Goal: Connect with others: Participate in discussion

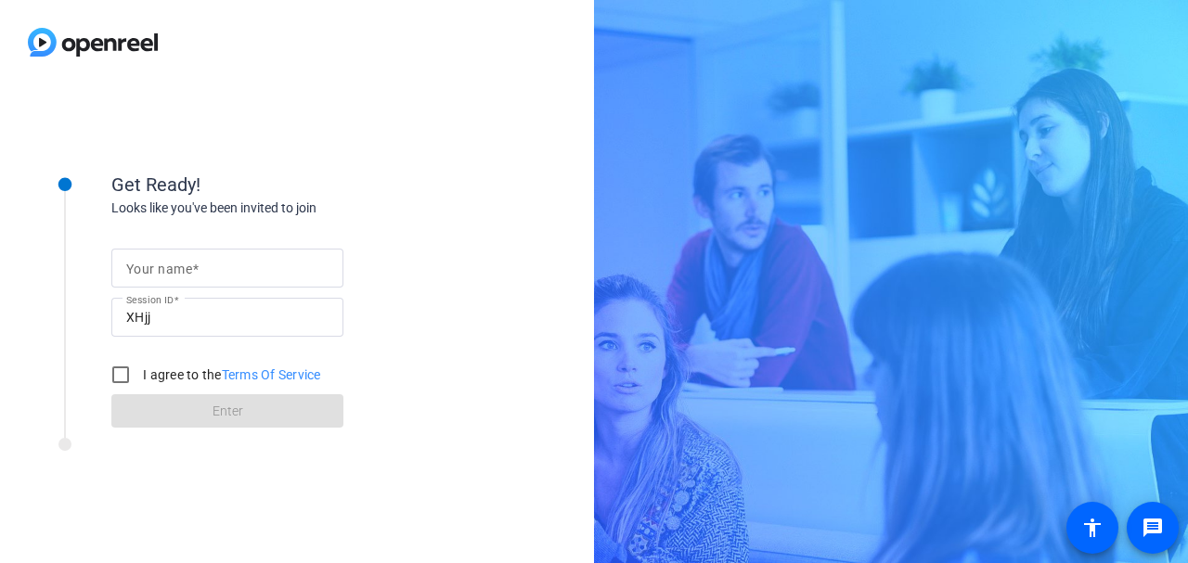
click at [311, 253] on div at bounding box center [227, 268] width 202 height 39
type input "Greg Glista and Patrick Keyser"
click at [122, 380] on input "I agree to the Terms Of Service" at bounding box center [120, 374] width 37 height 37
checkbox input "true"
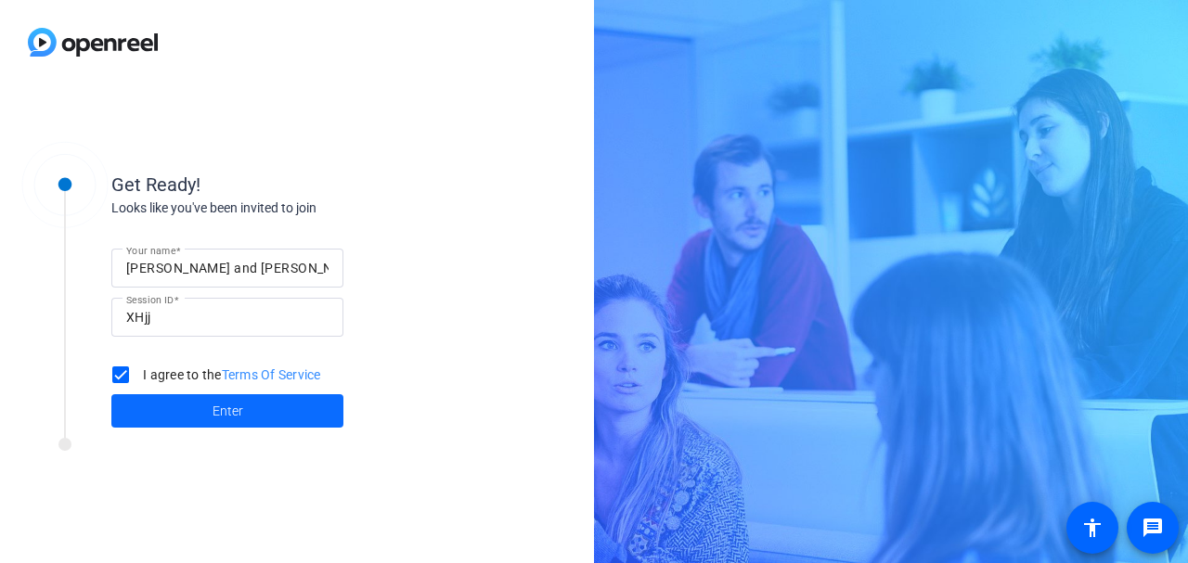
click at [201, 408] on span at bounding box center [227, 411] width 232 height 45
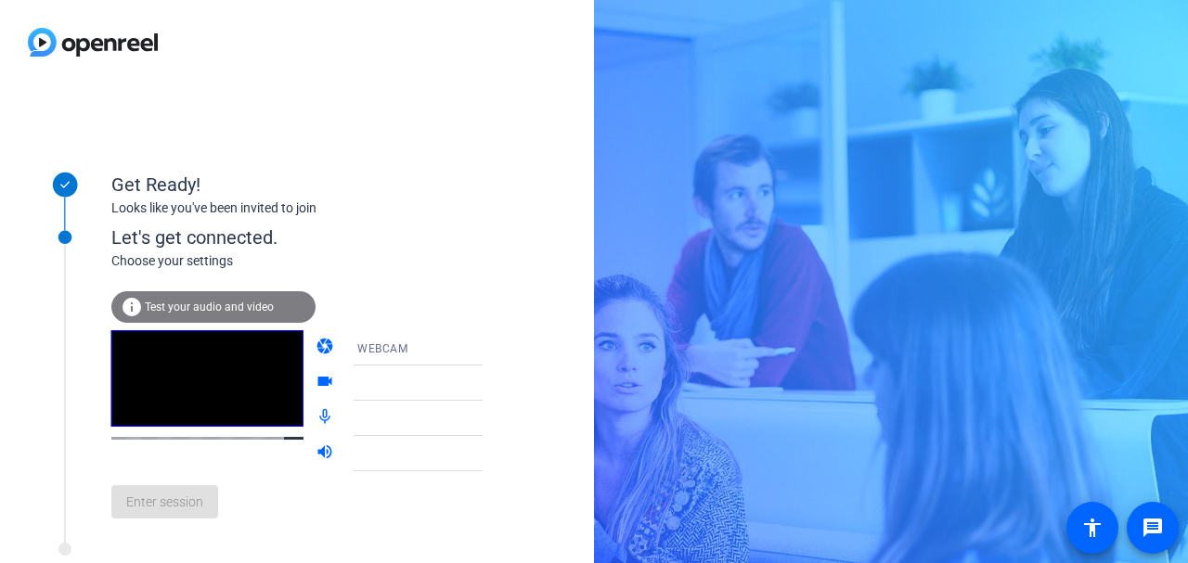
click at [238, 301] on span "Test your audio and video" at bounding box center [209, 307] width 129 height 13
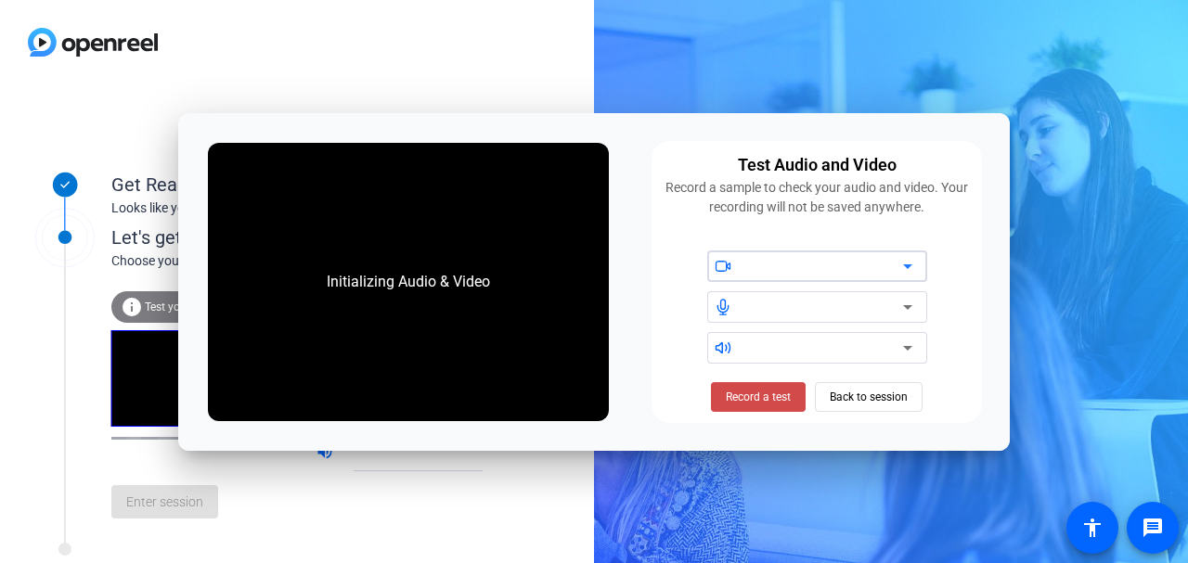
click at [756, 397] on span "Record a test" at bounding box center [758, 397] width 65 height 17
click at [768, 401] on span "Stop Testing (6s)" at bounding box center [758, 397] width 84 height 17
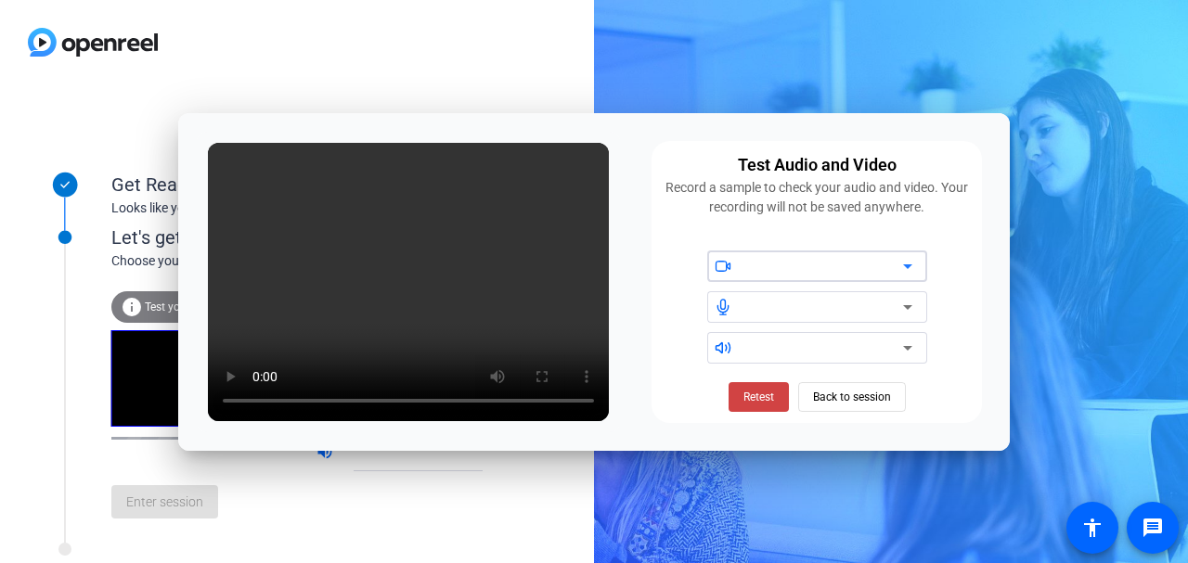
click at [793, 261] on div at bounding box center [824, 266] width 158 height 22
click at [912, 262] on icon at bounding box center [907, 266] width 22 height 22
click at [898, 262] on icon at bounding box center [907, 266] width 22 height 22
click at [834, 311] on div at bounding box center [824, 307] width 158 height 22
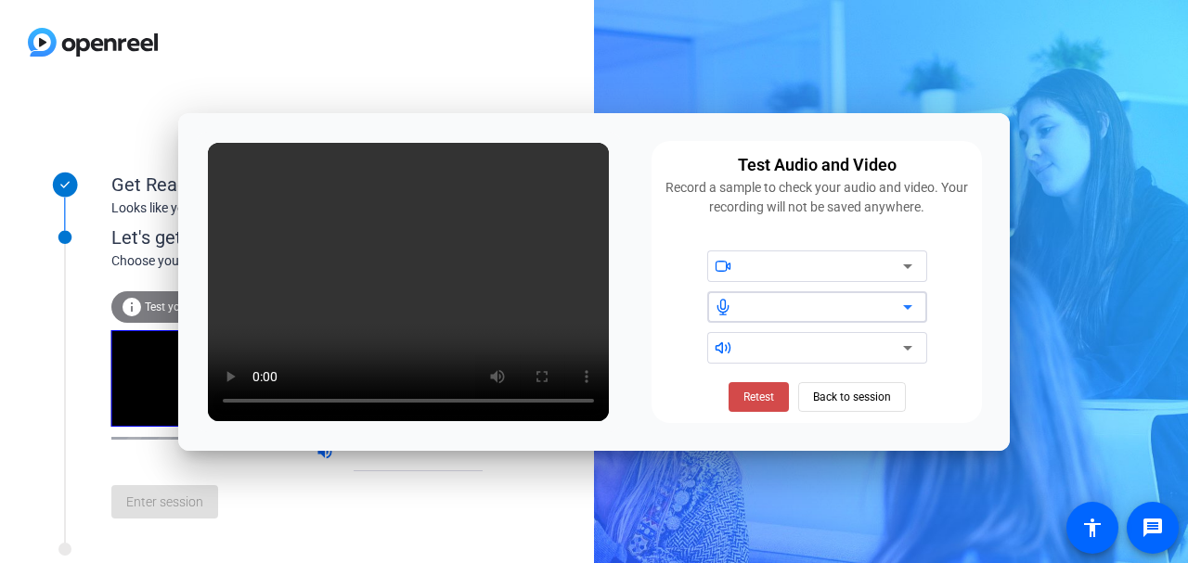
click at [756, 398] on span "Retest" at bounding box center [758, 397] width 31 height 17
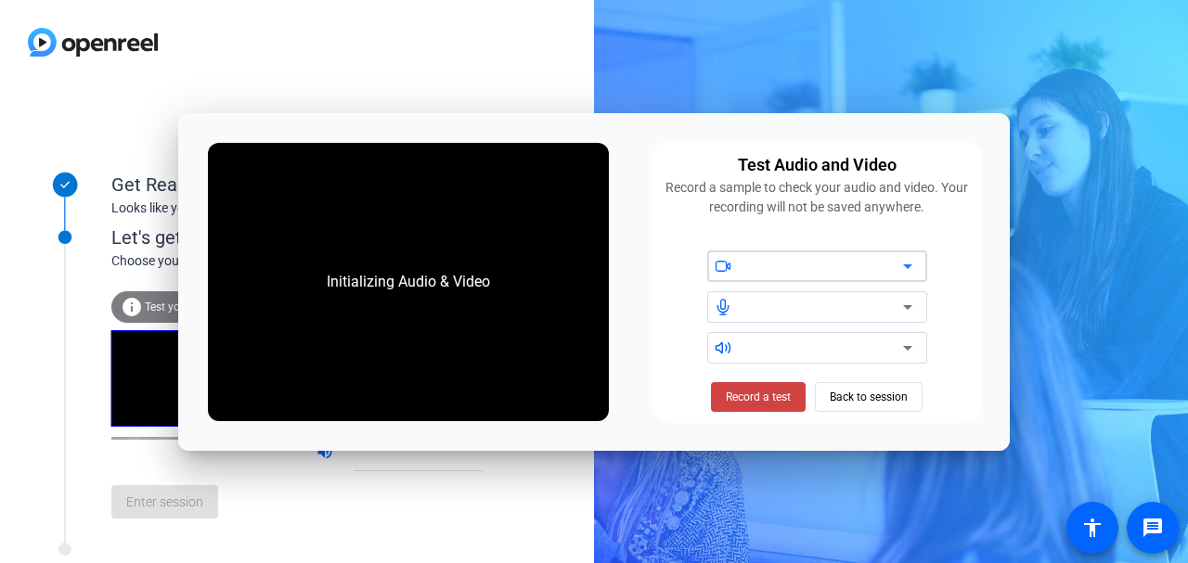
click at [827, 261] on div at bounding box center [824, 266] width 158 height 22
click at [726, 265] on icon at bounding box center [720, 265] width 10 height 9
click at [756, 398] on span "Record a test" at bounding box center [758, 397] width 65 height 17
click at [1092, 241] on div "Get Ready! Looks like you've been invited to join Let's get connected. Choose y…" at bounding box center [594, 281] width 1188 height 563
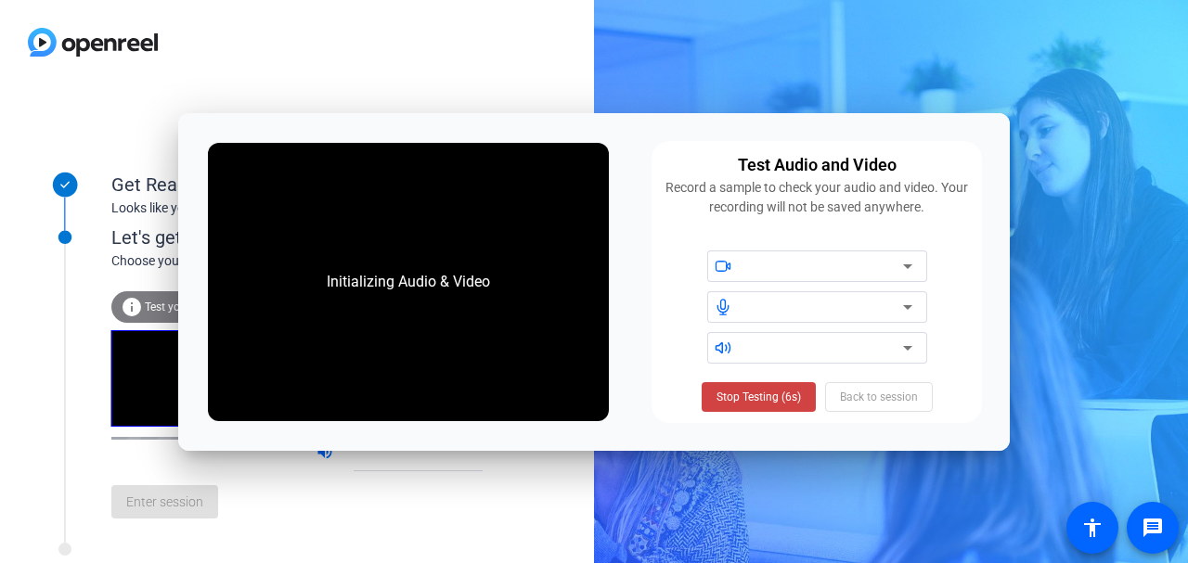
click at [875, 395] on div "Stop Testing (6s) Back to session" at bounding box center [817, 397] width 231 height 30
click at [792, 264] on div at bounding box center [824, 266] width 158 height 22
click at [767, 398] on span "Stop Testing (6s)" at bounding box center [758, 397] width 84 height 17
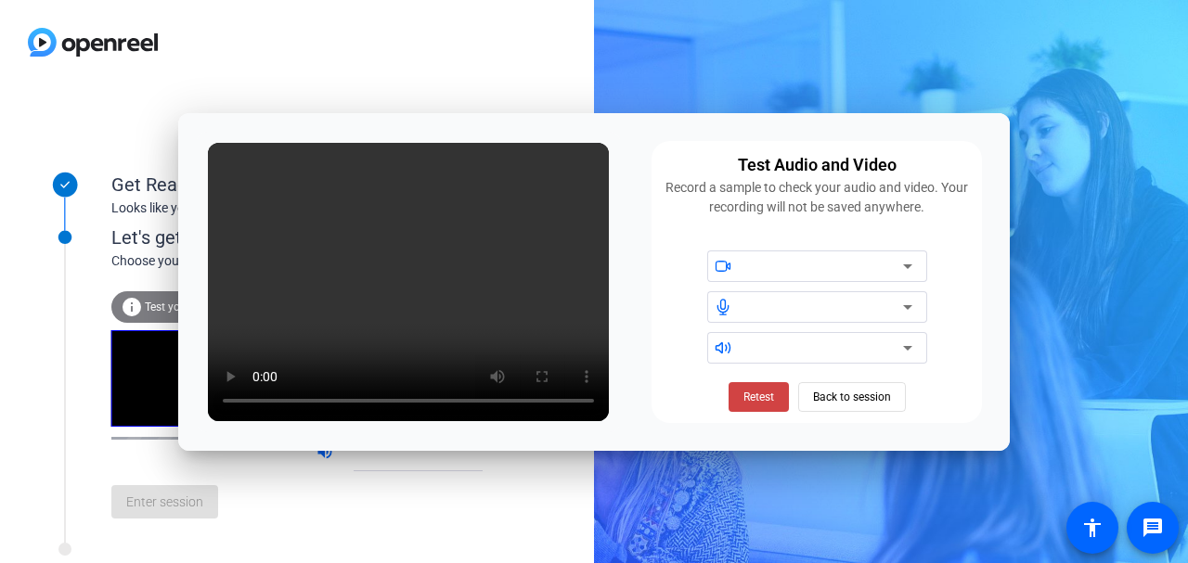
click at [652, 305] on div "Test Audio and Video Record a sample to check your audio and video. Your record…" at bounding box center [816, 282] width 330 height 282
click at [751, 396] on span "Retest" at bounding box center [758, 397] width 31 height 17
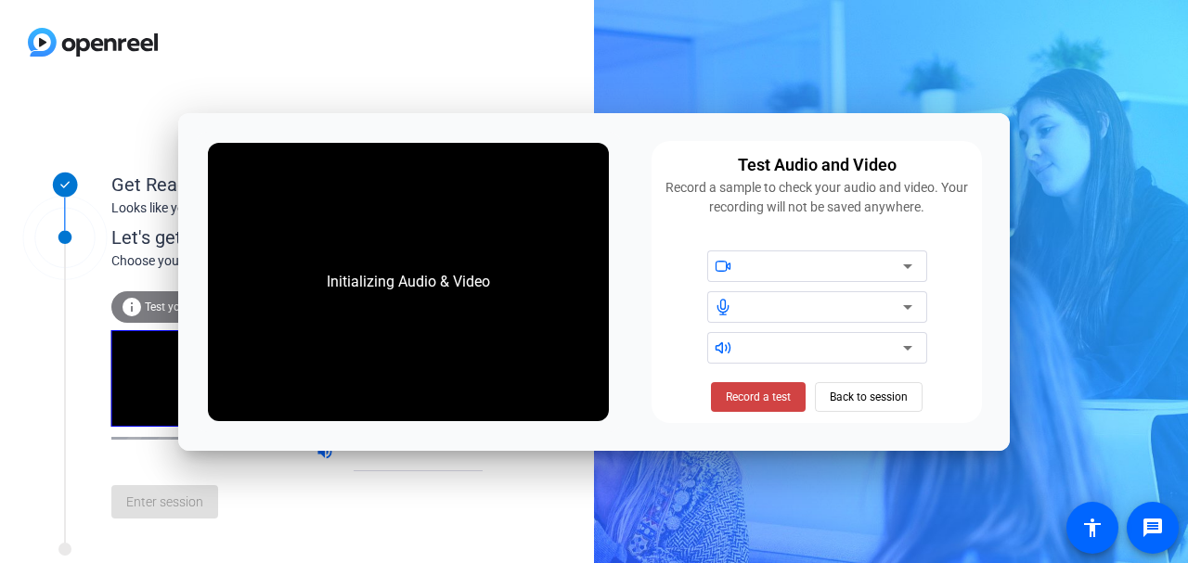
click at [660, 141] on div "Initializing Audio & Video Test Audio and Video Record a sample to check your a…" at bounding box center [593, 282] width 831 height 338
click at [855, 396] on span "Back to session" at bounding box center [869, 397] width 78 height 35
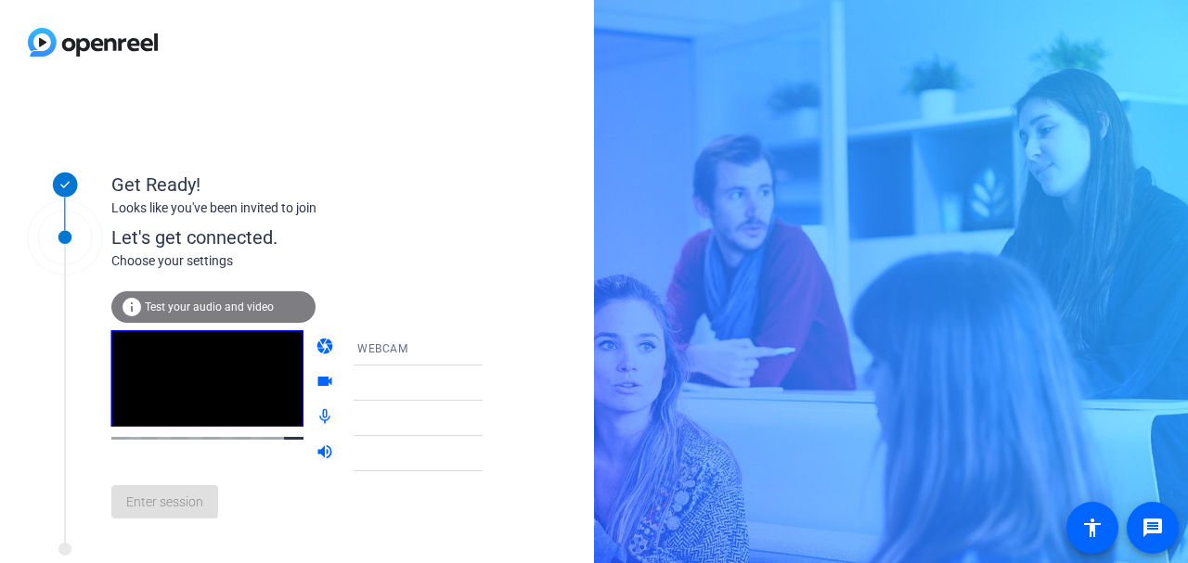
click at [366, 193] on div "Get Ready!" at bounding box center [296, 185] width 371 height 28
click at [393, 344] on div "WEBCAM" at bounding box center [426, 348] width 138 height 23
click at [393, 344] on div at bounding box center [594, 281] width 1188 height 563
click at [390, 378] on div at bounding box center [426, 383] width 138 height 22
click at [490, 387] on icon at bounding box center [501, 383] width 22 height 22
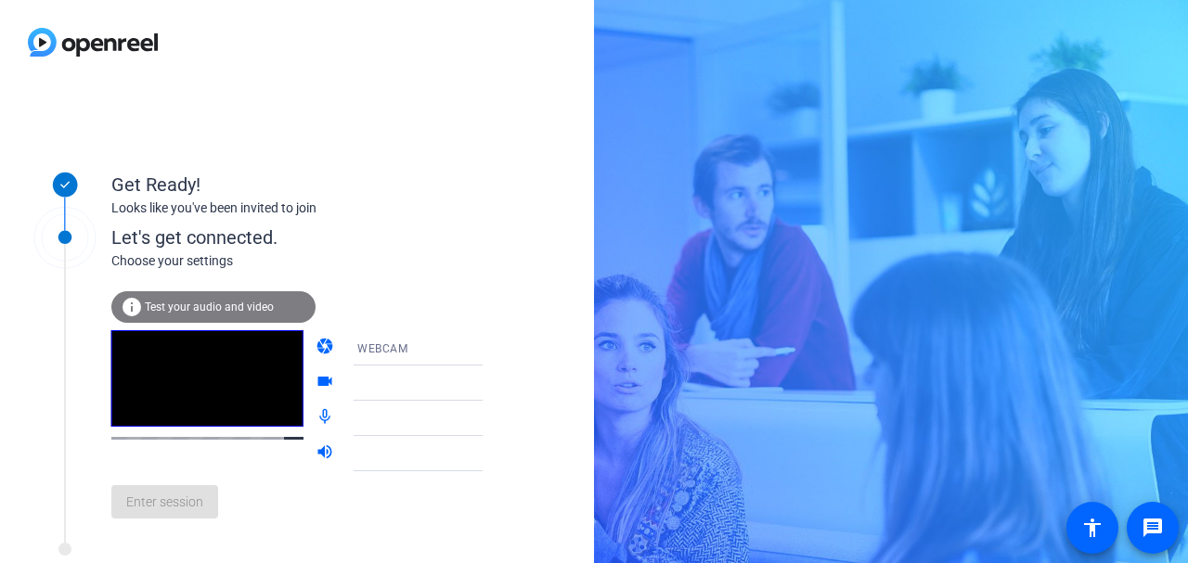
click at [490, 415] on icon at bounding box center [501, 418] width 22 height 22
click at [357, 419] on div at bounding box center [426, 418] width 138 height 22
click at [357, 451] on div at bounding box center [426, 454] width 138 height 22
click at [209, 300] on div "info Test your audio and video" at bounding box center [213, 307] width 204 height 32
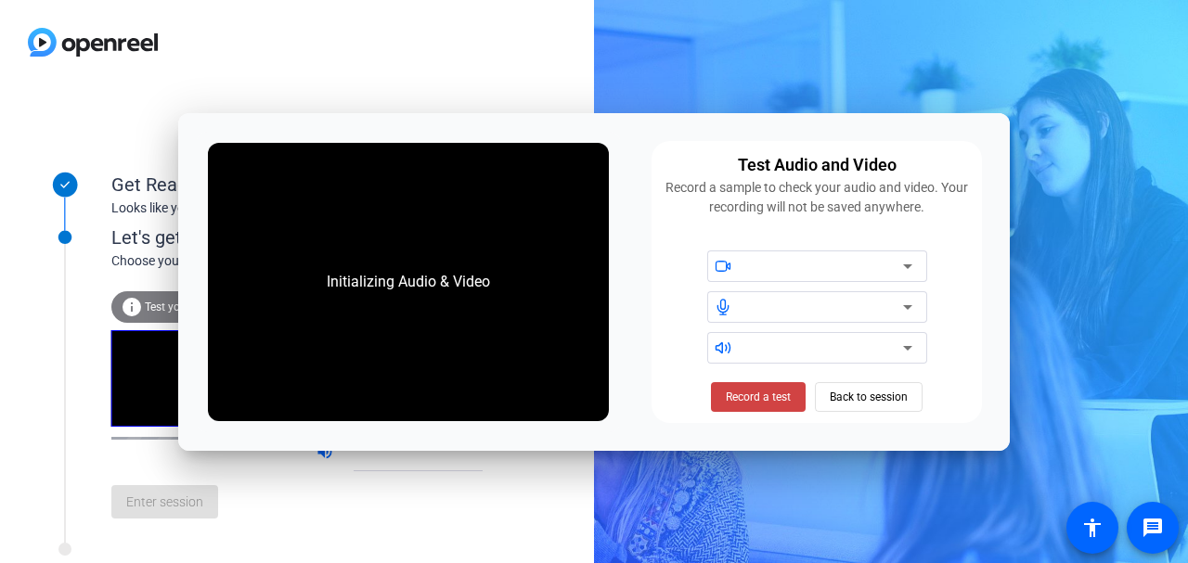
click at [642, 62] on div "Get Ready! Looks like you've been invited to join Let's get connected. Choose y…" at bounding box center [594, 281] width 1188 height 563
click at [490, 266] on div "Initializing Audio & Video" at bounding box center [408, 281] width 200 height 59
click at [726, 387] on span at bounding box center [758, 397] width 95 height 45
click at [908, 263] on icon at bounding box center [907, 266] width 22 height 22
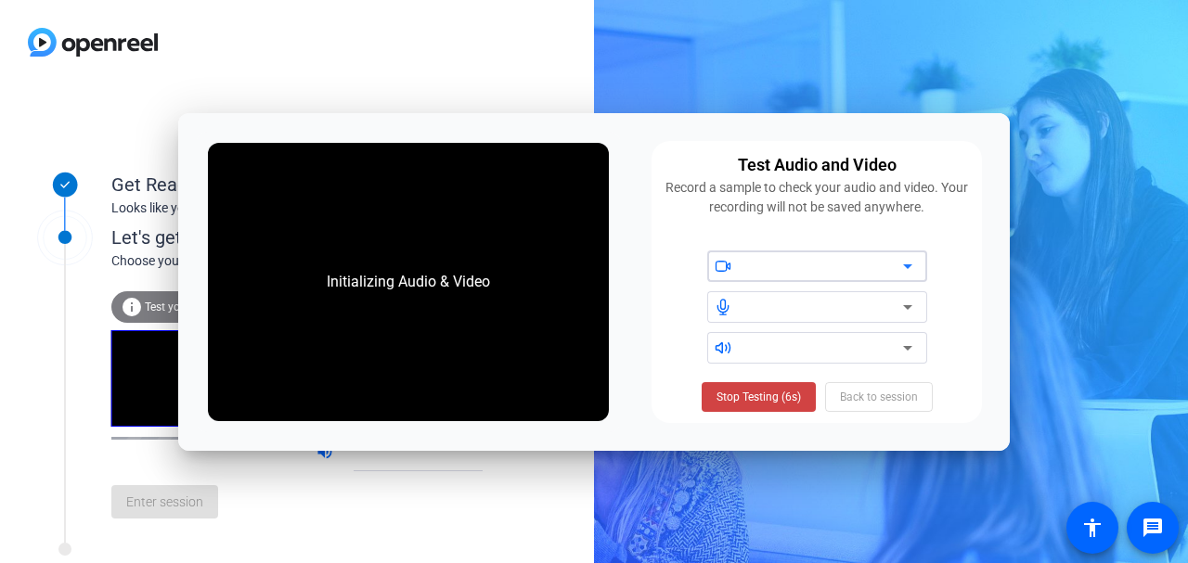
click at [866, 400] on div "Stop Testing (6s) Back to session" at bounding box center [817, 397] width 231 height 30
click at [864, 399] on div "Stop Testing (6s) Back to session" at bounding box center [817, 397] width 231 height 30
click at [770, 392] on span "Stop Testing (6s)" at bounding box center [758, 397] width 84 height 17
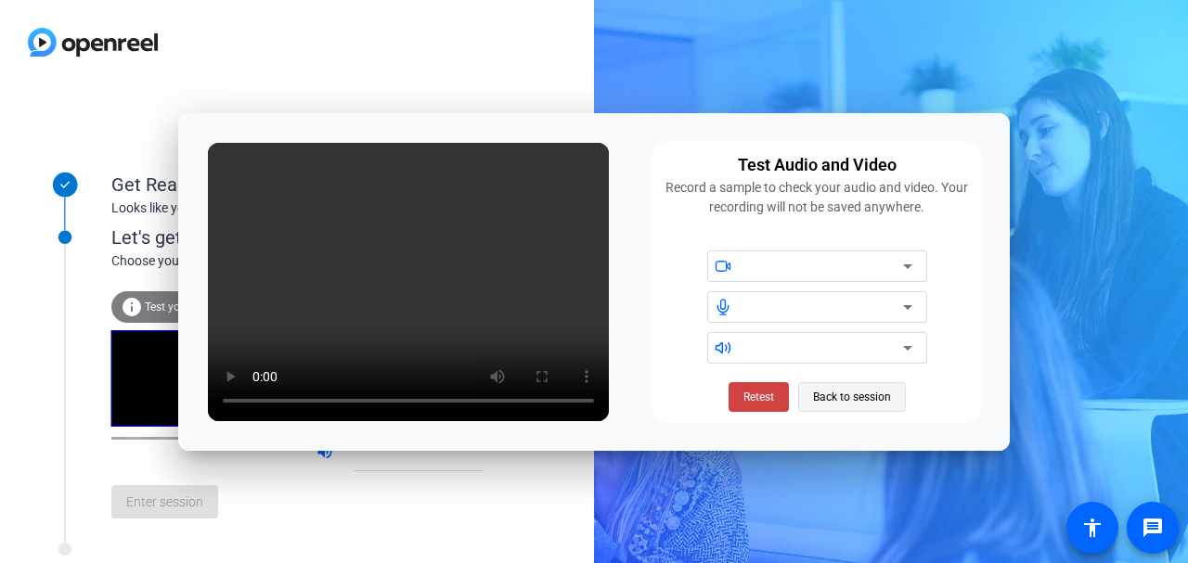
click at [856, 397] on span "Back to session" at bounding box center [852, 397] width 78 height 35
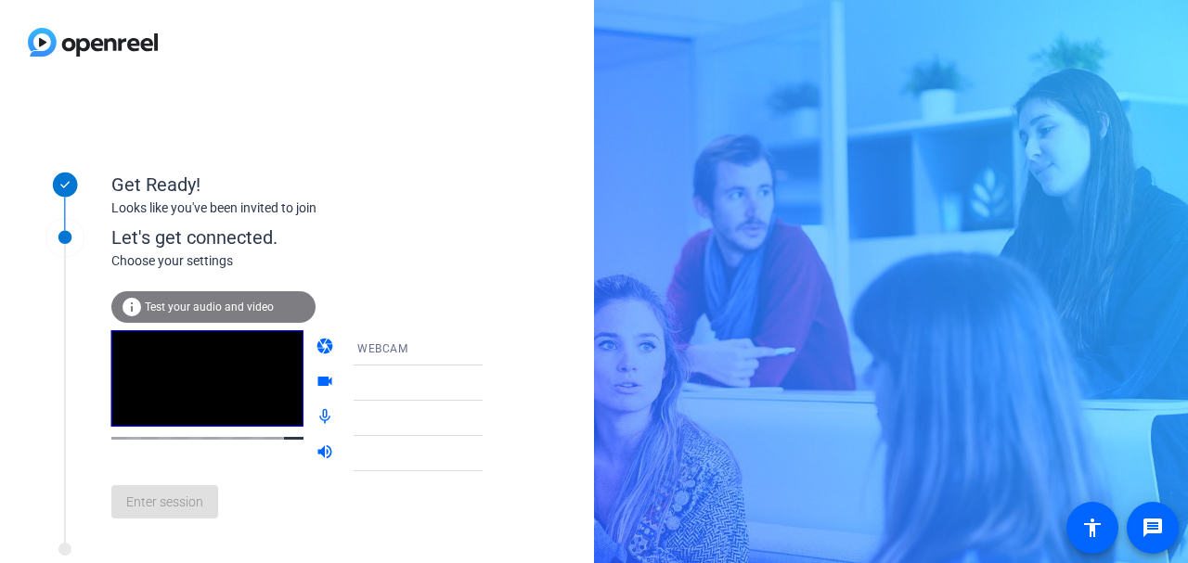
click at [452, 197] on div "Get Ready!" at bounding box center [296, 185] width 371 height 28
click at [316, 341] on mat-icon "camera" at bounding box center [327, 348] width 22 height 22
click at [238, 193] on div "Get Ready!" at bounding box center [296, 185] width 371 height 28
click at [227, 253] on div "Choose your settings" at bounding box center [315, 260] width 409 height 19
click at [359, 352] on span "WEBCAM" at bounding box center [382, 348] width 50 height 13
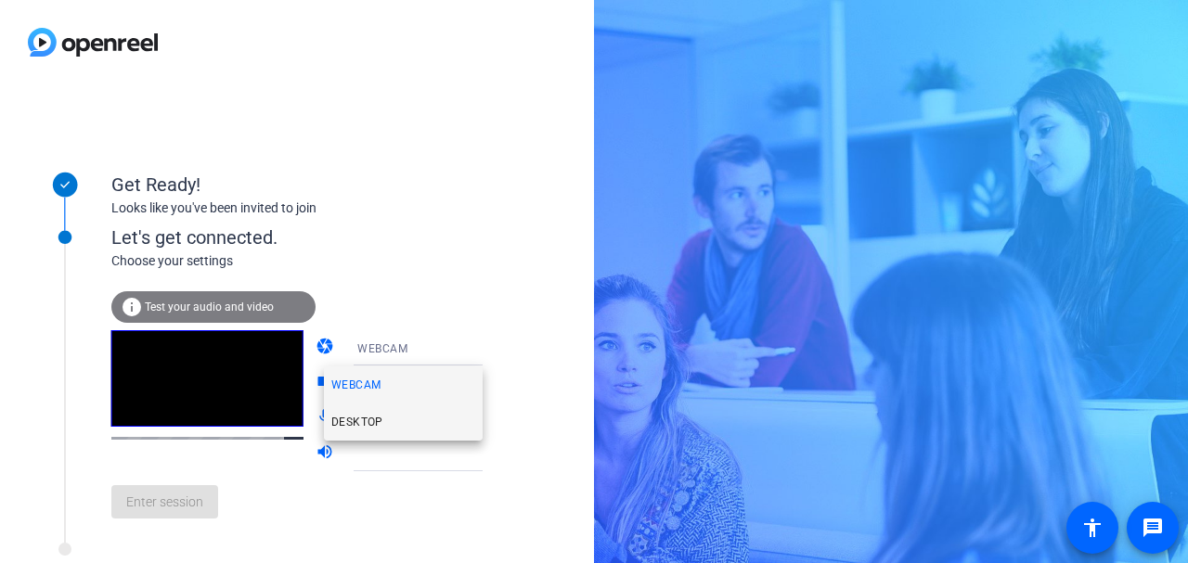
click at [364, 433] on mat-option "DESKTOP" at bounding box center [403, 422] width 159 height 37
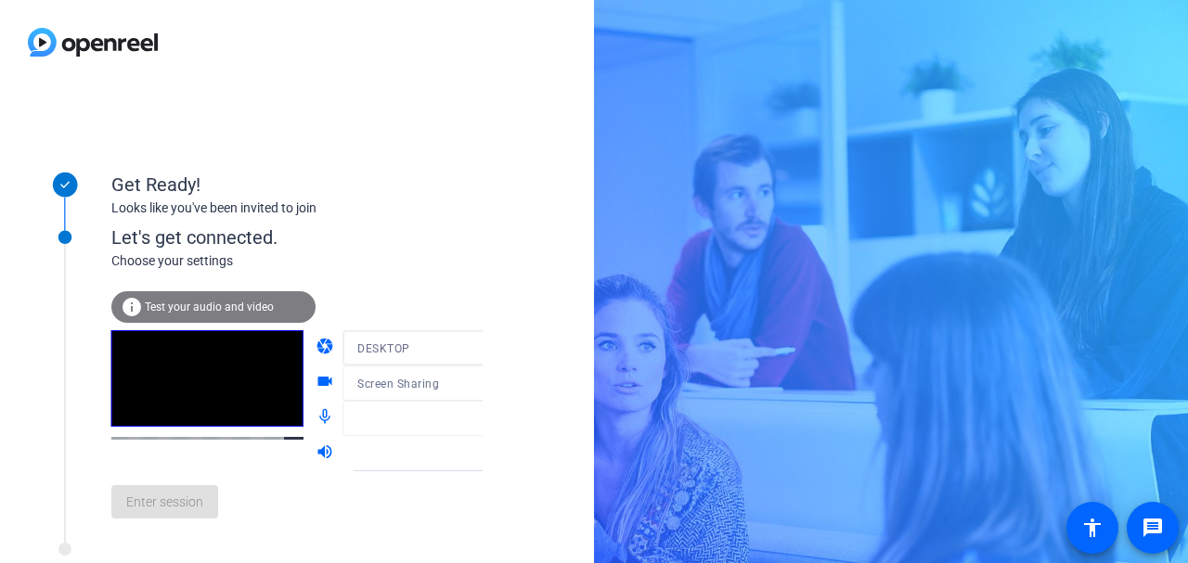
click at [420, 381] on div at bounding box center [430, 376] width 177 height 20
click at [234, 300] on div "info Test your audio and video" at bounding box center [213, 307] width 204 height 32
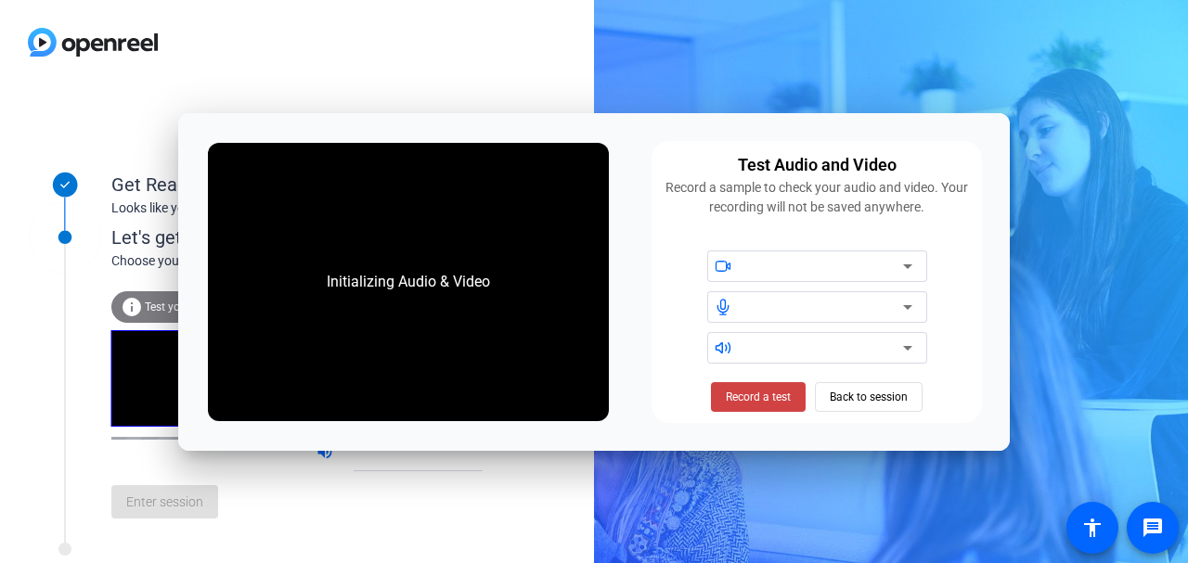
click at [499, 70] on div at bounding box center [297, 42] width 594 height 84
click at [753, 393] on span "Record a test" at bounding box center [758, 397] width 65 height 17
click at [899, 259] on icon at bounding box center [907, 266] width 22 height 22
click at [511, 73] on div at bounding box center [297, 42] width 594 height 84
click at [760, 396] on span "Stop Testing (6s)" at bounding box center [758, 397] width 84 height 17
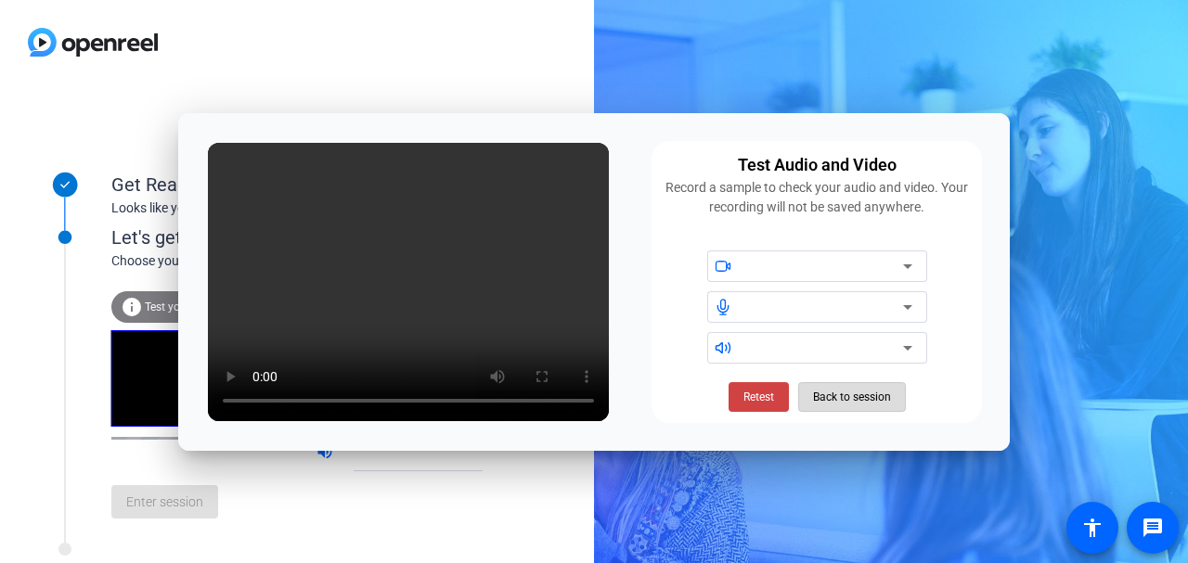
click at [862, 389] on span "Back to session" at bounding box center [852, 397] width 78 height 35
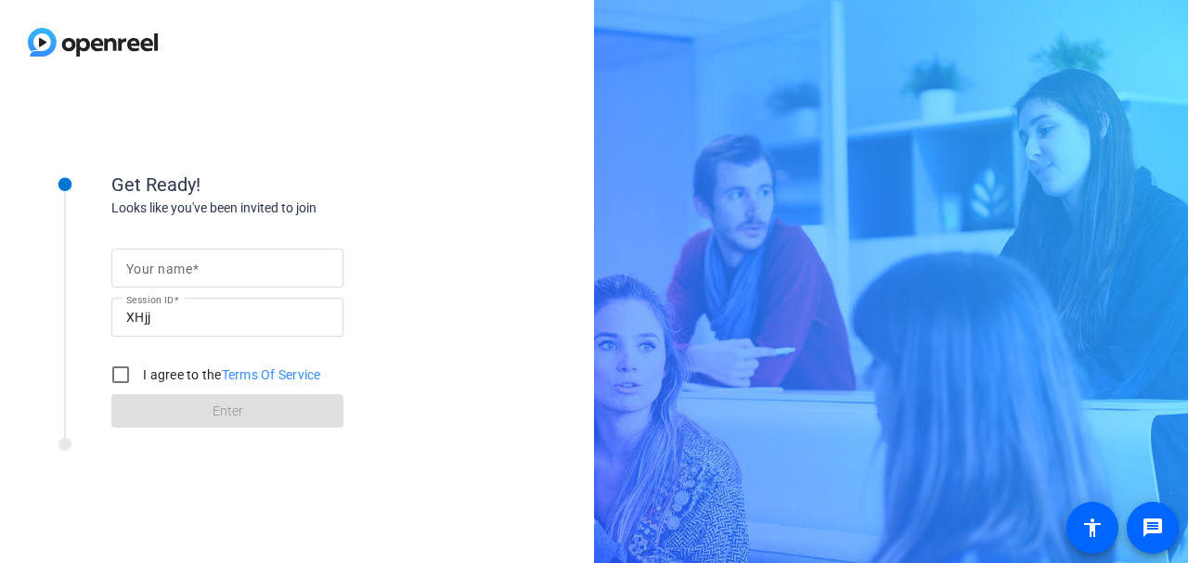
click at [243, 265] on input "Your name" at bounding box center [227, 268] width 202 height 22
type input "Greg Glista and Patrick Keyser"
click at [120, 374] on input "I agree to the Terms Of Service" at bounding box center [120, 374] width 37 height 37
checkbox input "true"
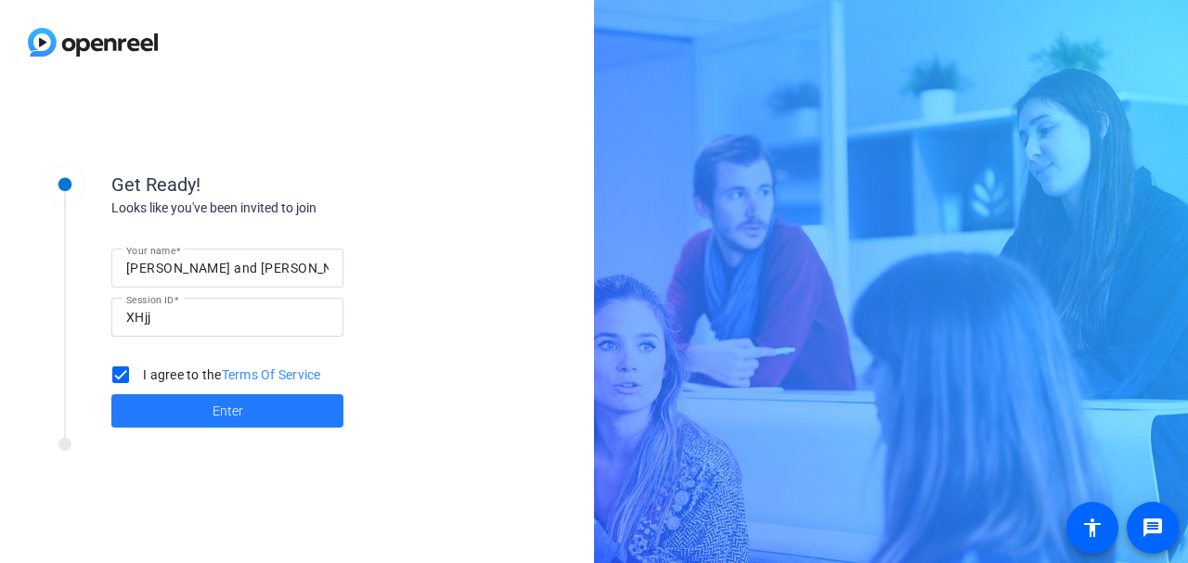
click at [220, 415] on span "Enter" at bounding box center [227, 411] width 31 height 19
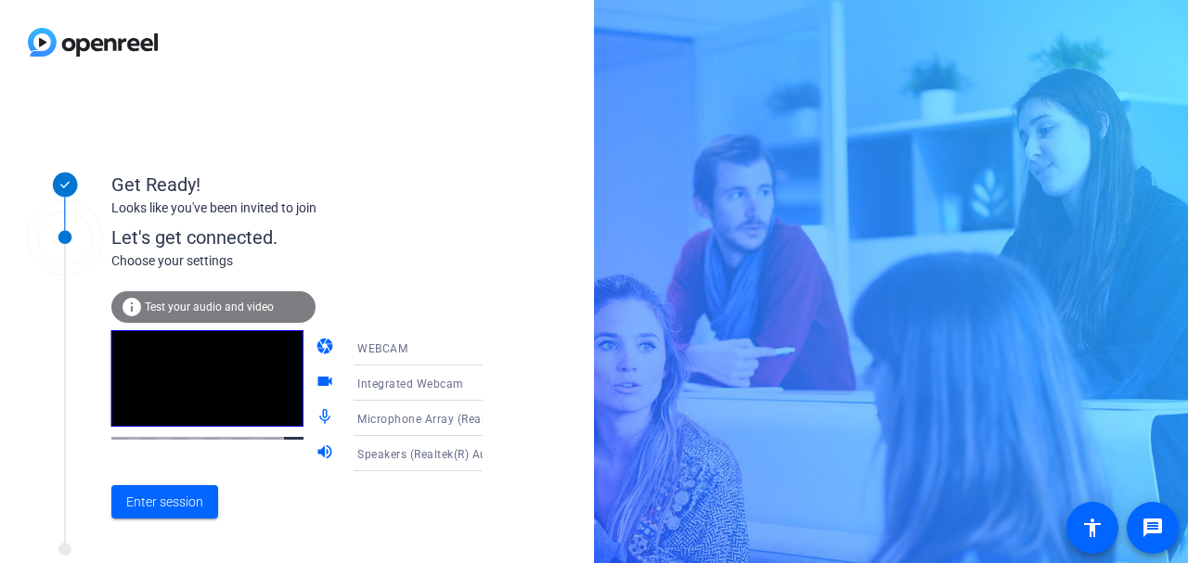
click at [225, 301] on span "Test your audio and video" at bounding box center [209, 307] width 129 height 13
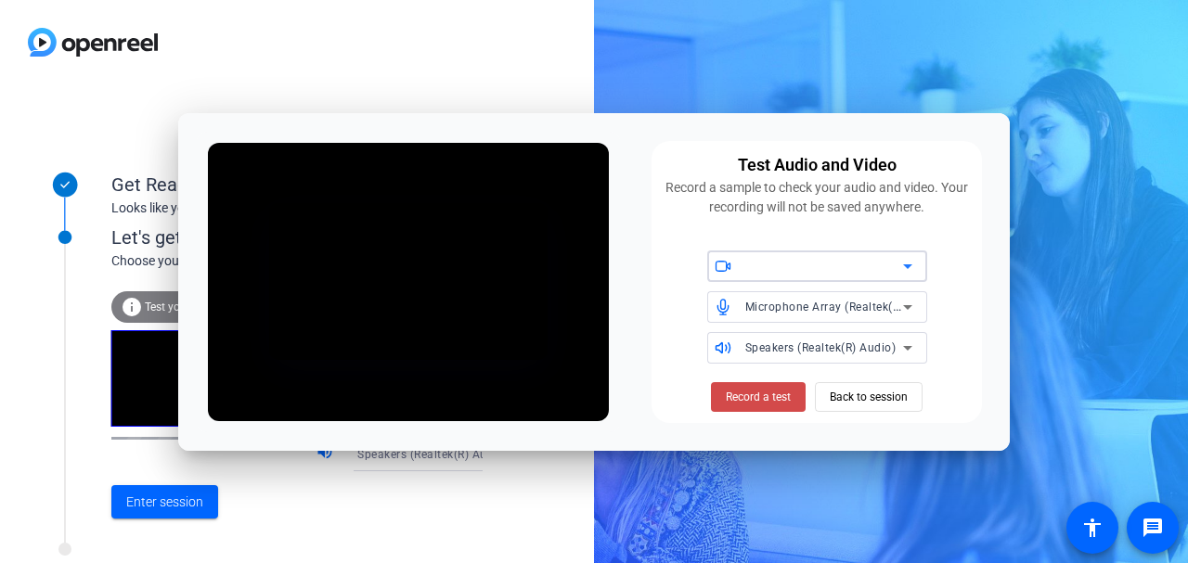
click at [761, 400] on span "Record a test" at bounding box center [758, 397] width 65 height 17
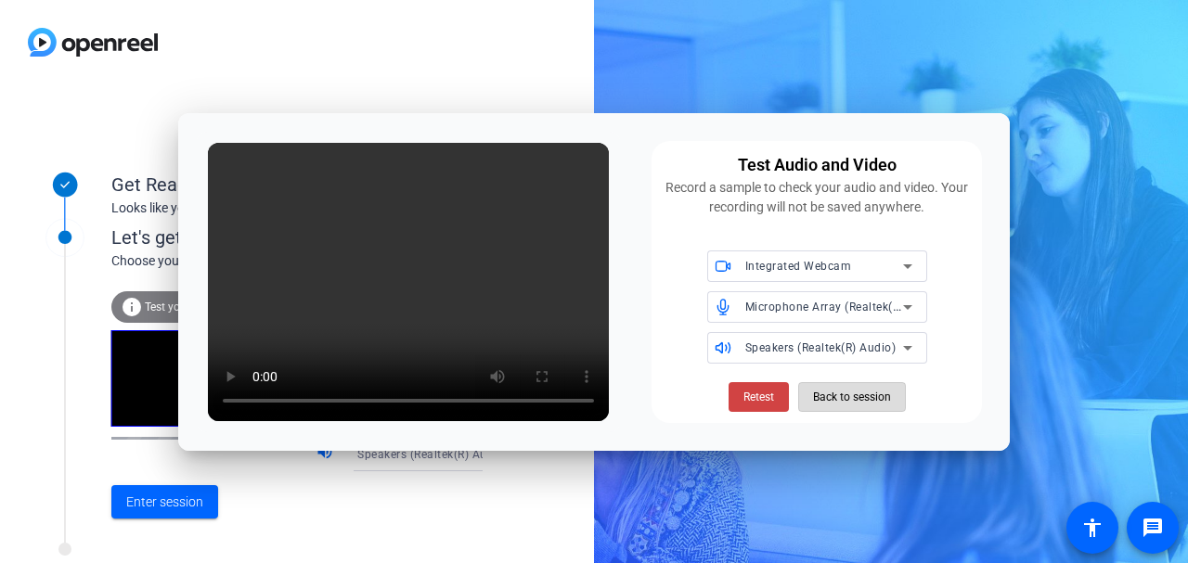
click at [866, 396] on span "Back to session" at bounding box center [852, 397] width 78 height 35
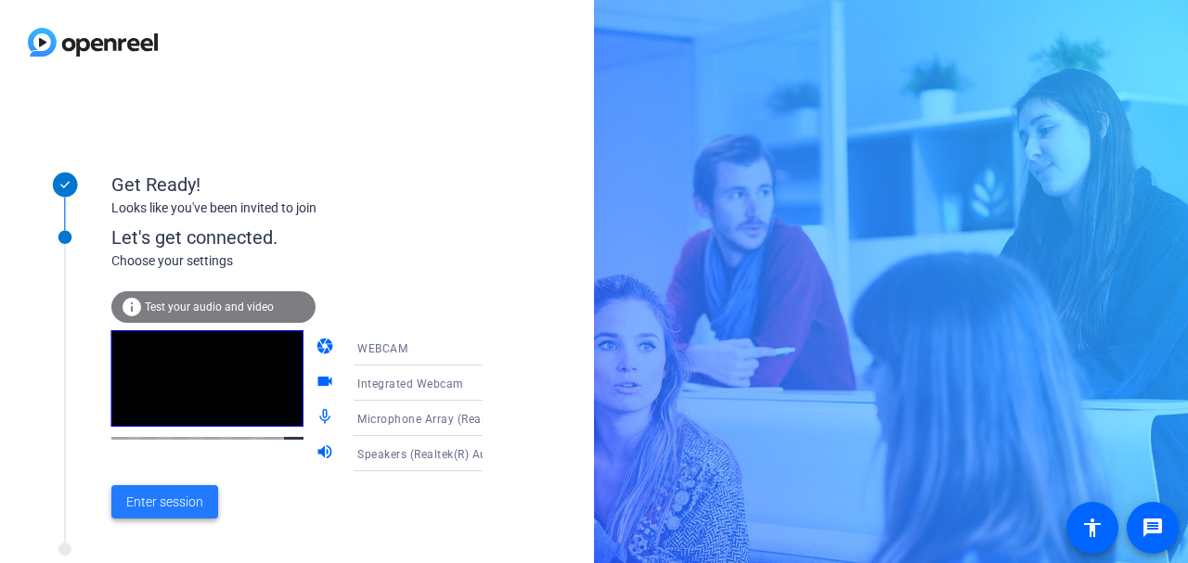
click at [163, 496] on span "Enter session" at bounding box center [164, 502] width 77 height 19
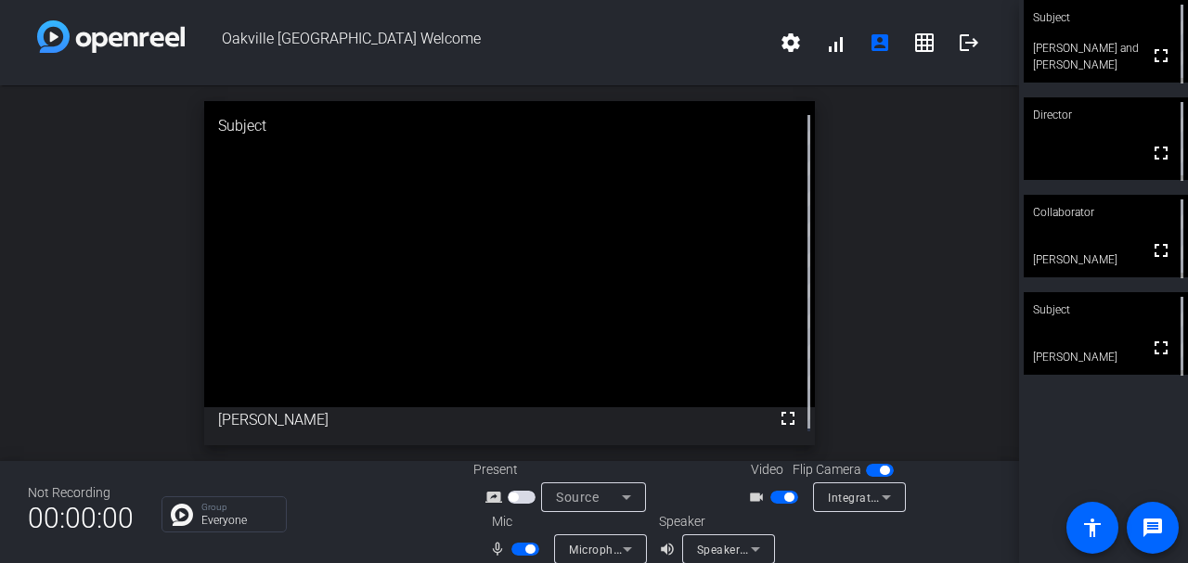
click at [866, 476] on span "button" at bounding box center [880, 470] width 28 height 13
click at [875, 467] on span "button" at bounding box center [880, 470] width 28 height 13
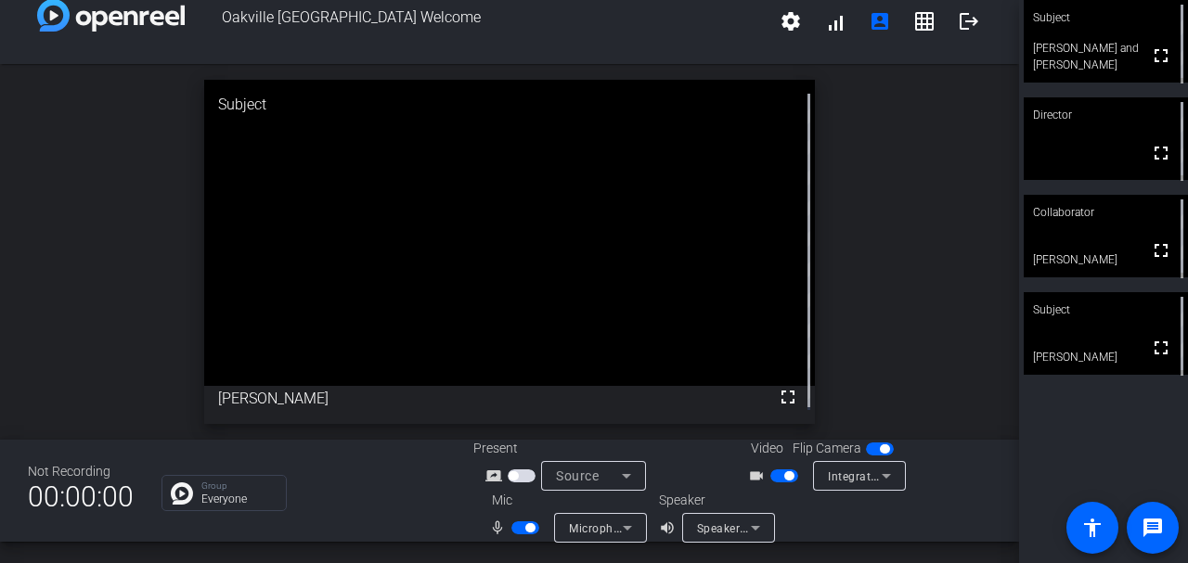
click at [924, 225] on div "open_in_new Subject fullscreen Kevin McAdams" at bounding box center [509, 252] width 1019 height 376
click at [933, 209] on div "open_in_new Director fullscreen" at bounding box center [509, 252] width 1019 height 376
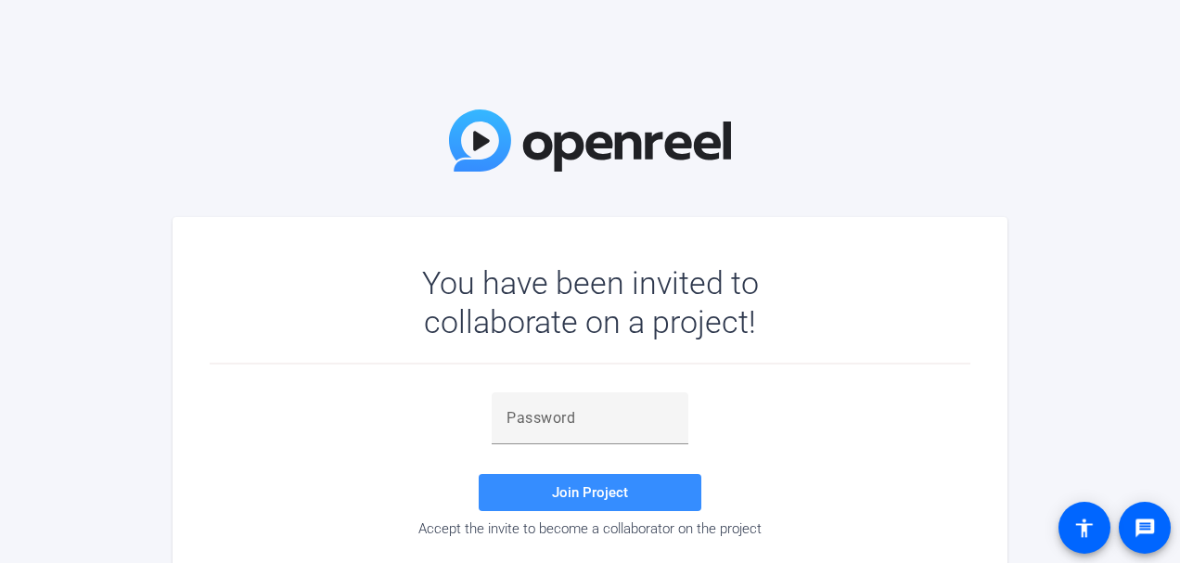
scroll to position [52, 0]
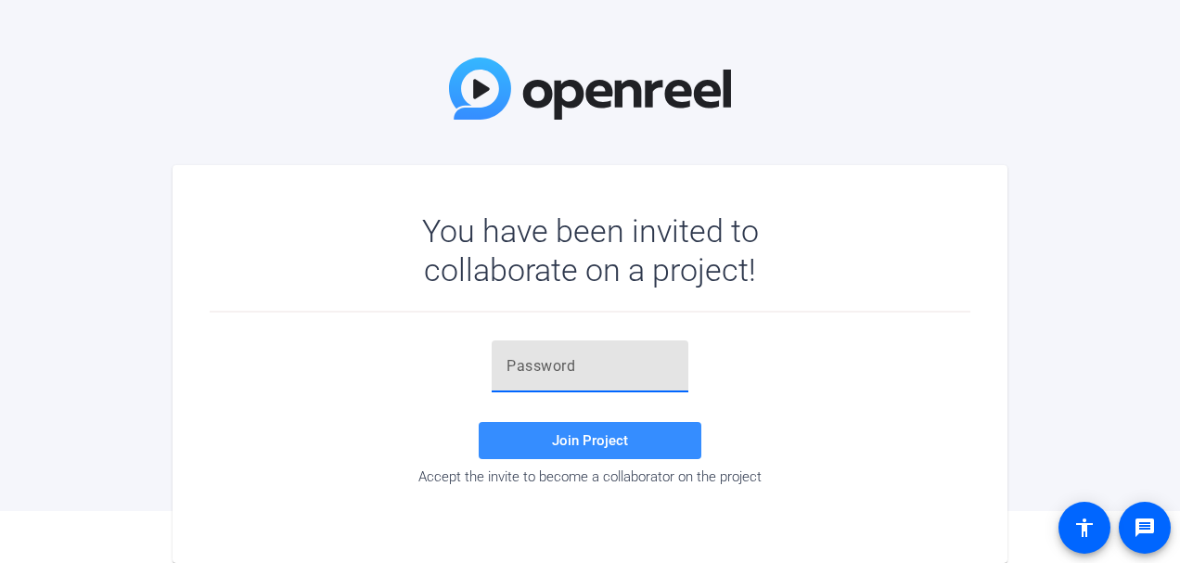
click at [538, 367] on input "text" at bounding box center [590, 366] width 167 height 22
paste input "{56he6"
type input "{56he6"
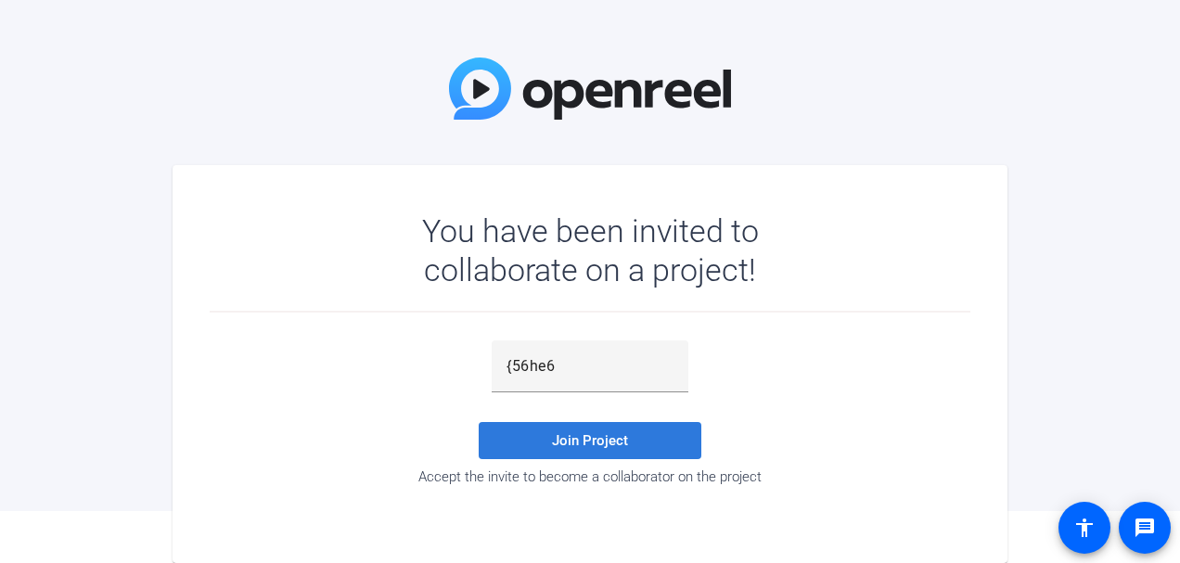
click at [587, 430] on span at bounding box center [590, 441] width 223 height 45
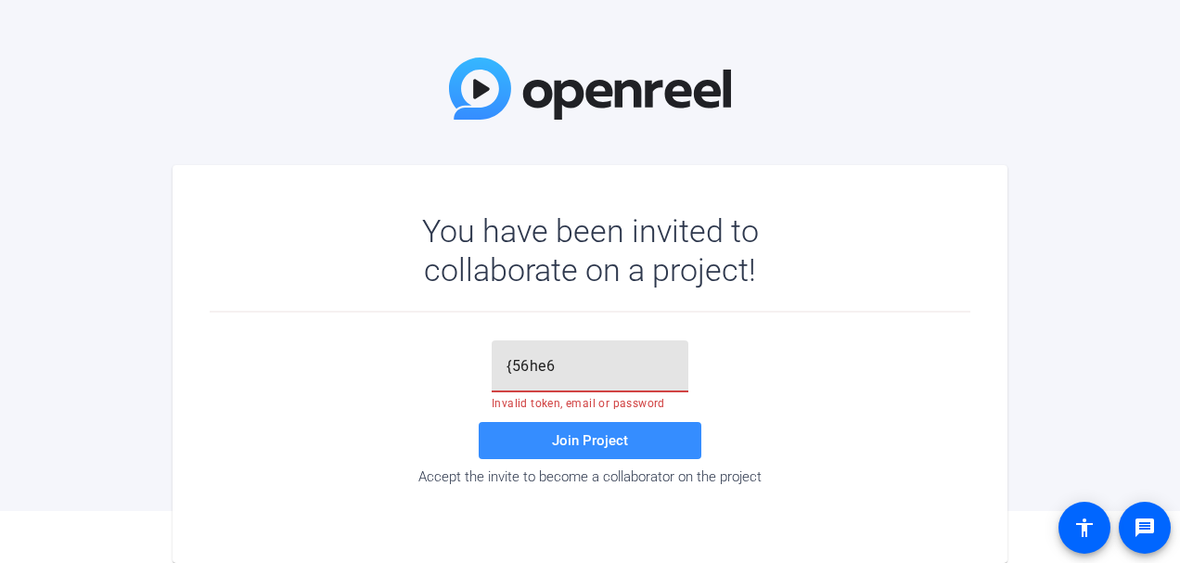
drag, startPoint x: 586, startPoint y: 371, endPoint x: 365, endPoint y: 340, distance: 223.1
click at [507, 355] on input "{56he6" at bounding box center [590, 366] width 167 height 22
paste input "text"
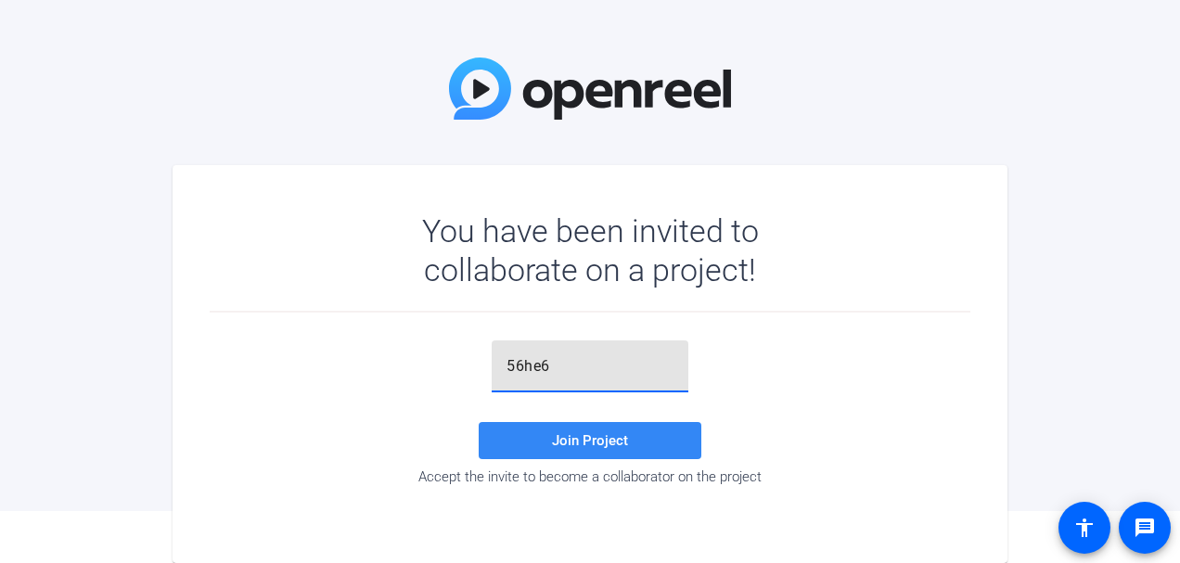
type input "56he6"
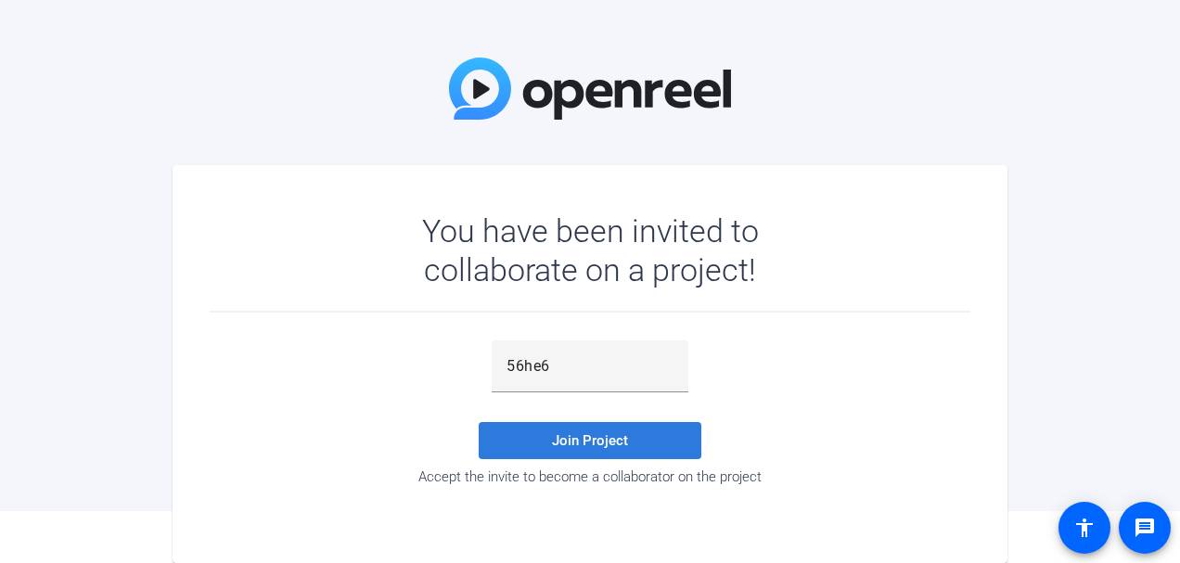
click at [623, 433] on span "Join Project" at bounding box center [590, 440] width 76 height 17
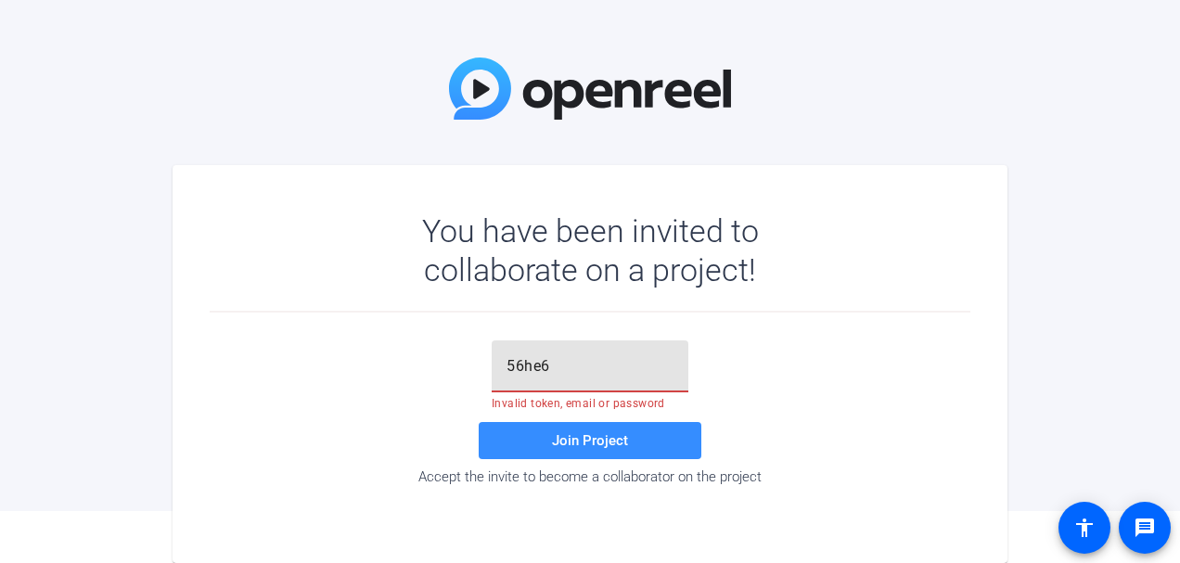
drag, startPoint x: 579, startPoint y: 364, endPoint x: 380, endPoint y: 376, distance: 199.9
click at [507, 376] on input "56he6" at bounding box center [590, 366] width 167 height 22
click at [587, 350] on div at bounding box center [590, 367] width 167 height 52
paste input "{56he6"
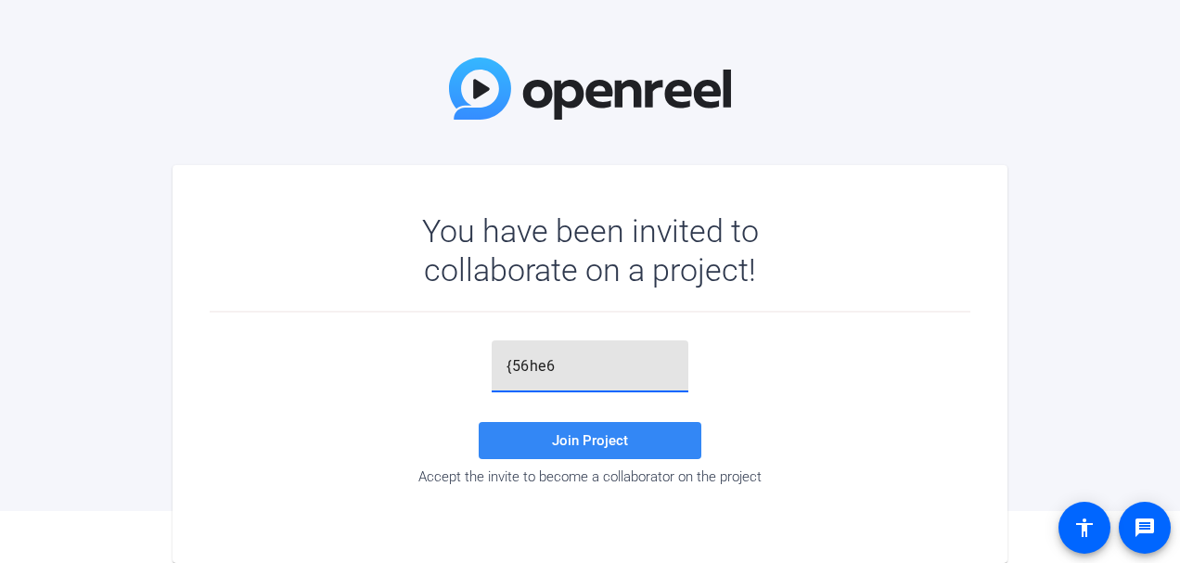
type input "{56he6"
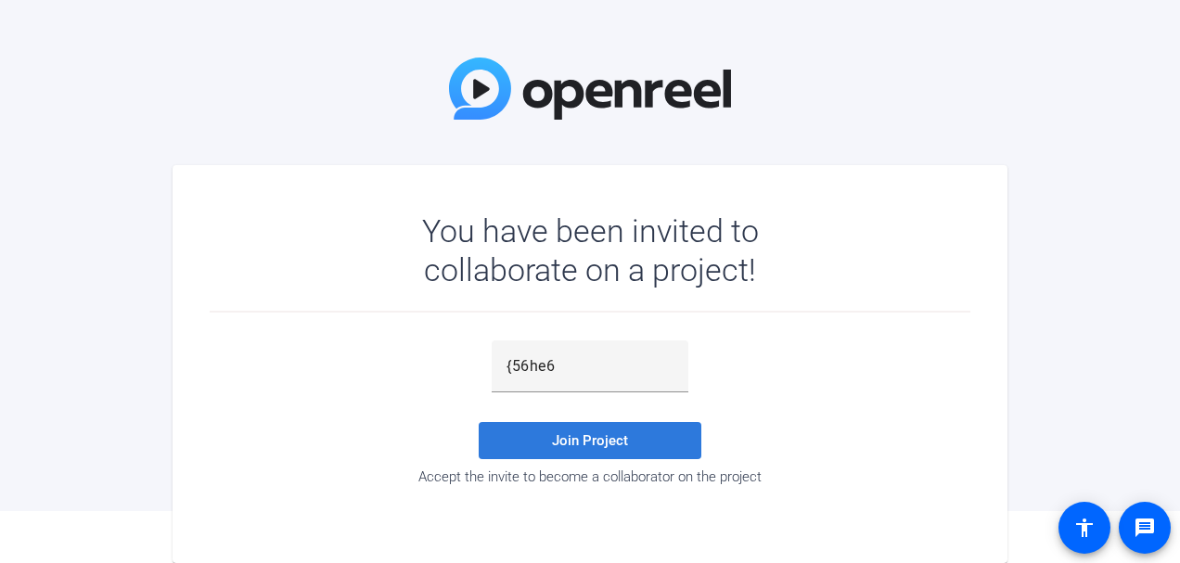
click at [586, 430] on span at bounding box center [590, 441] width 223 height 45
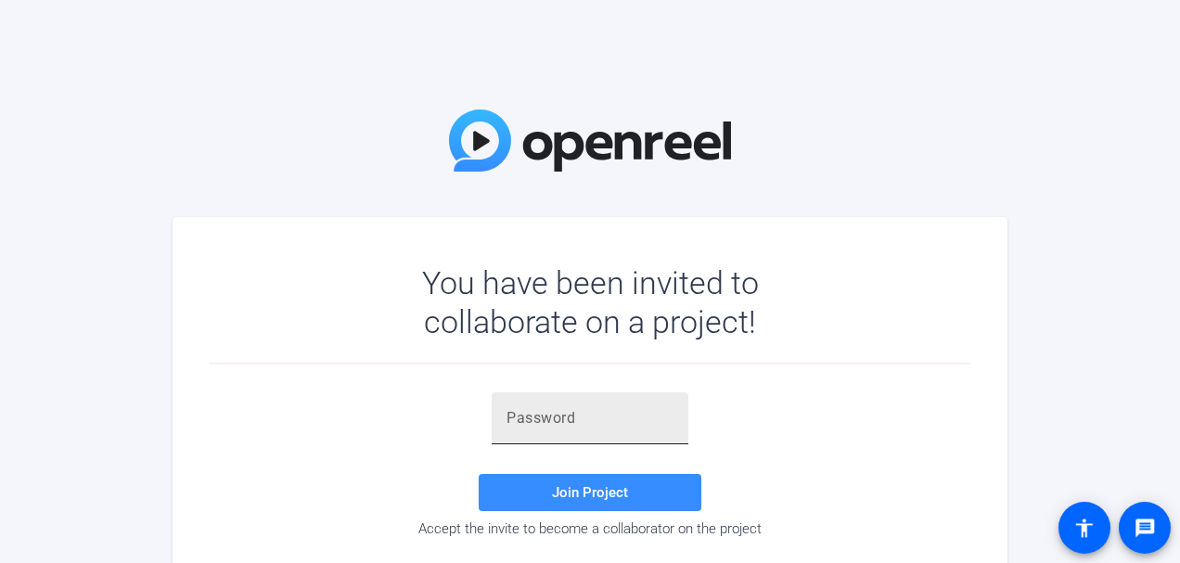
click at [524, 400] on div at bounding box center [590, 419] width 167 height 52
paste input "{56he6"
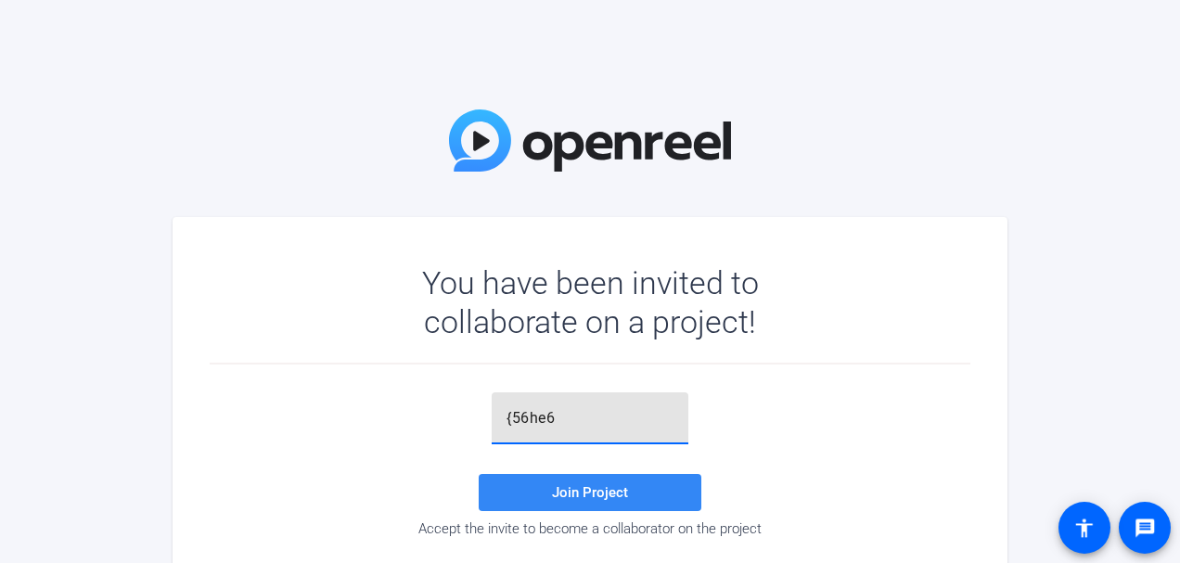
type input "{56he6"
click at [595, 494] on span "Join Project" at bounding box center [590, 492] width 76 height 17
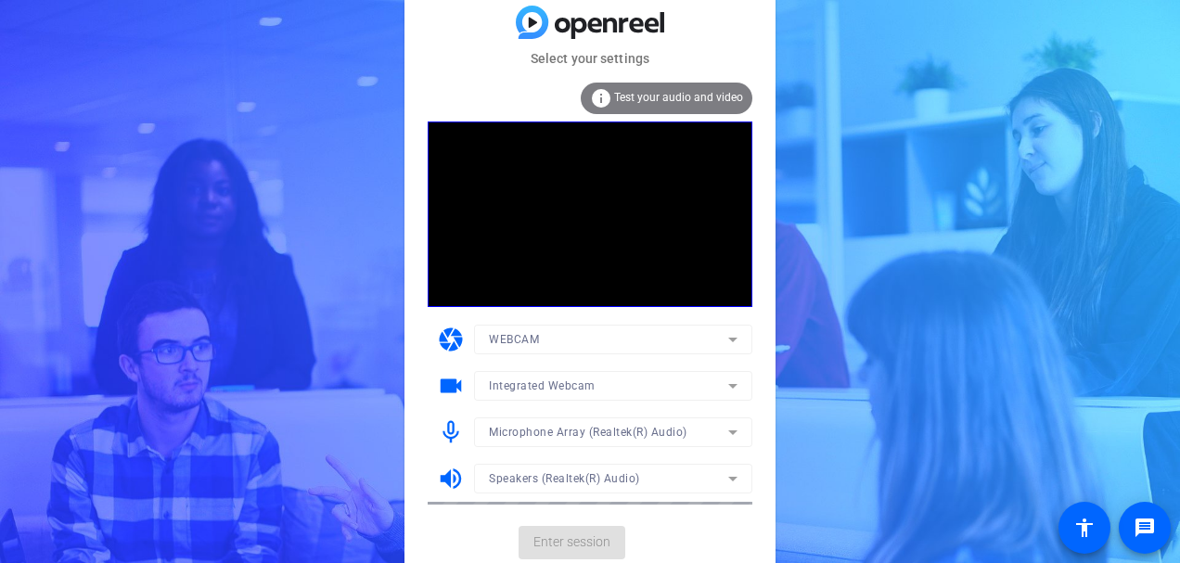
click at [658, 100] on span "Test your audio and video" at bounding box center [678, 97] width 129 height 13
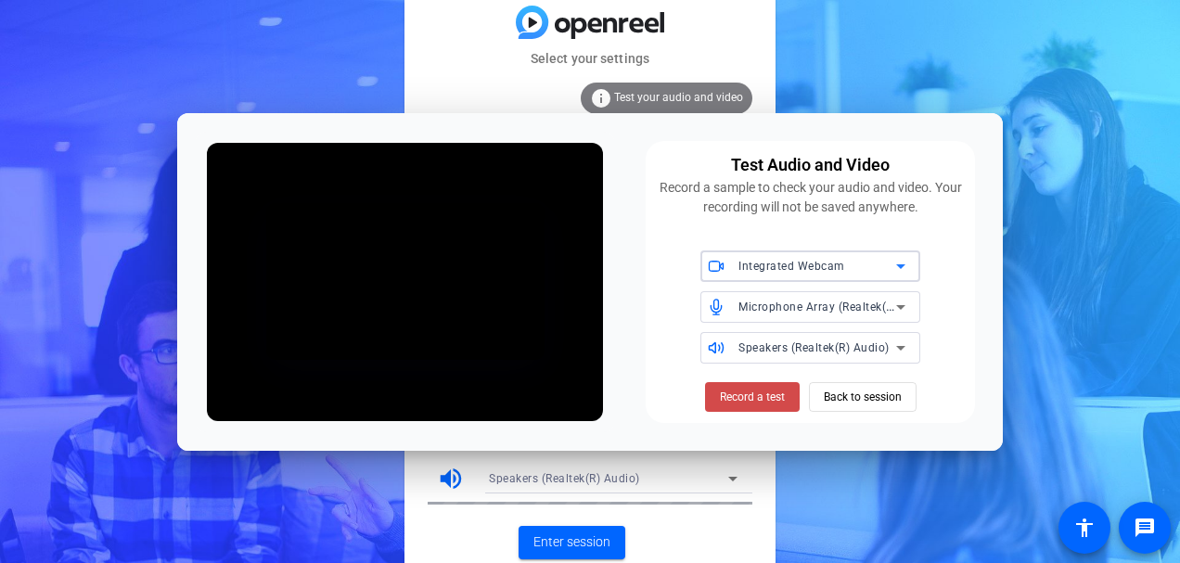
click at [762, 396] on span "Record a test" at bounding box center [752, 397] width 65 height 17
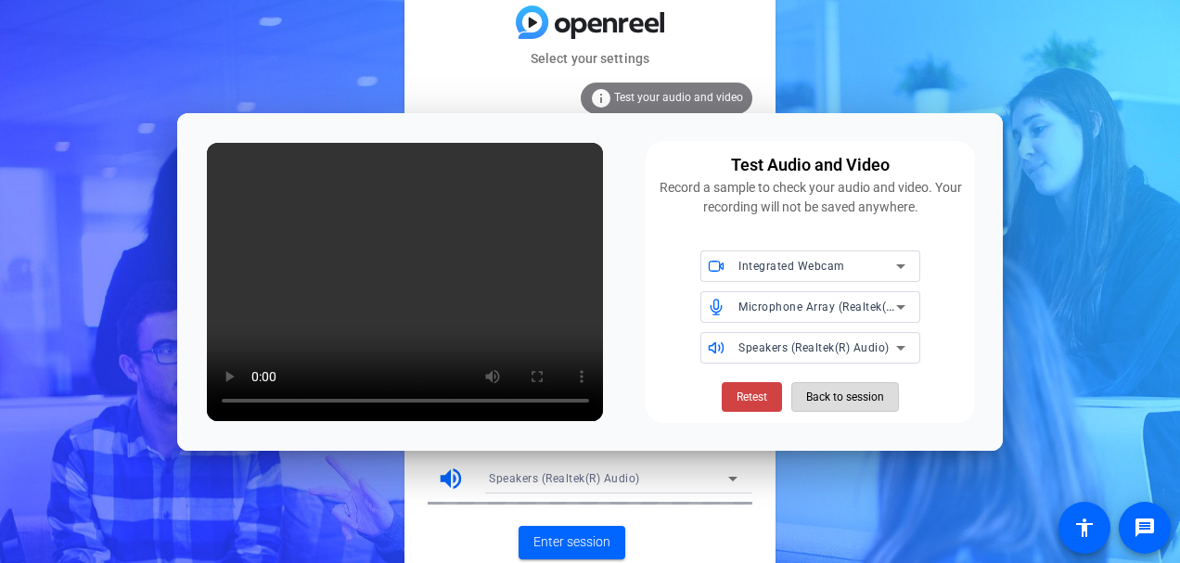
click at [860, 395] on span "Back to session" at bounding box center [845, 397] width 78 height 35
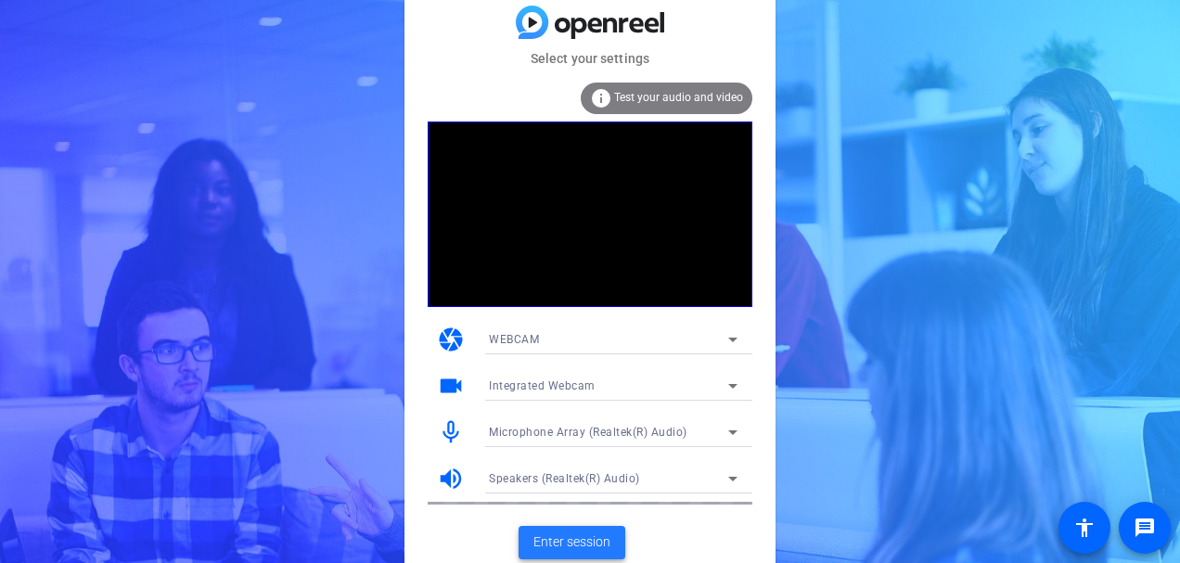
click at [578, 544] on span "Enter session" at bounding box center [572, 542] width 77 height 19
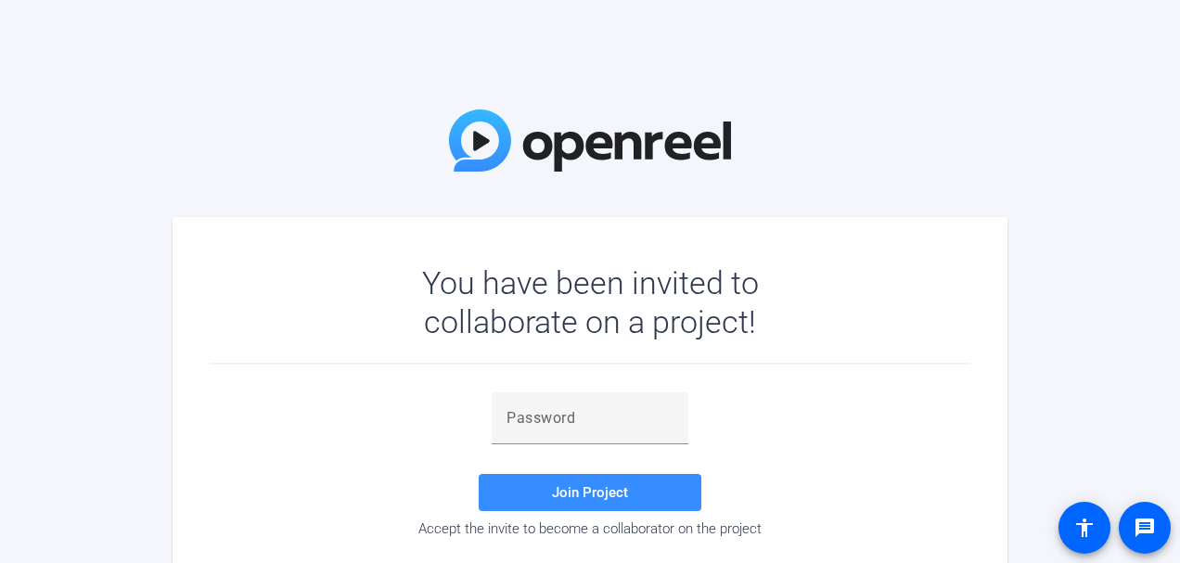
scroll to position [52, 0]
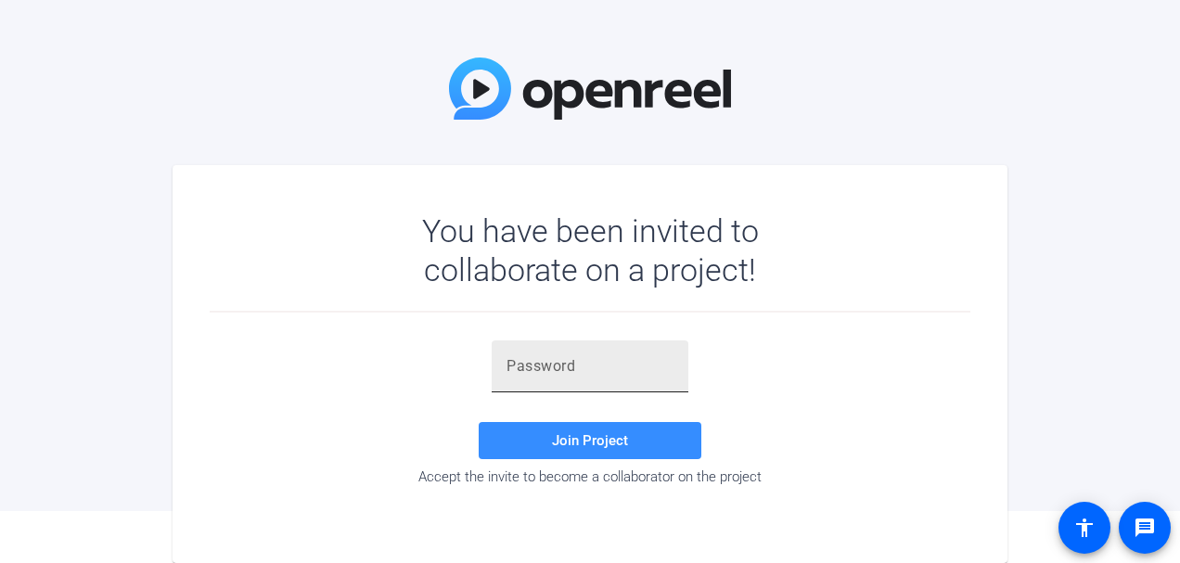
click at [625, 352] on div at bounding box center [590, 367] width 167 height 52
paste input "{56he6"
type input "{56he6"
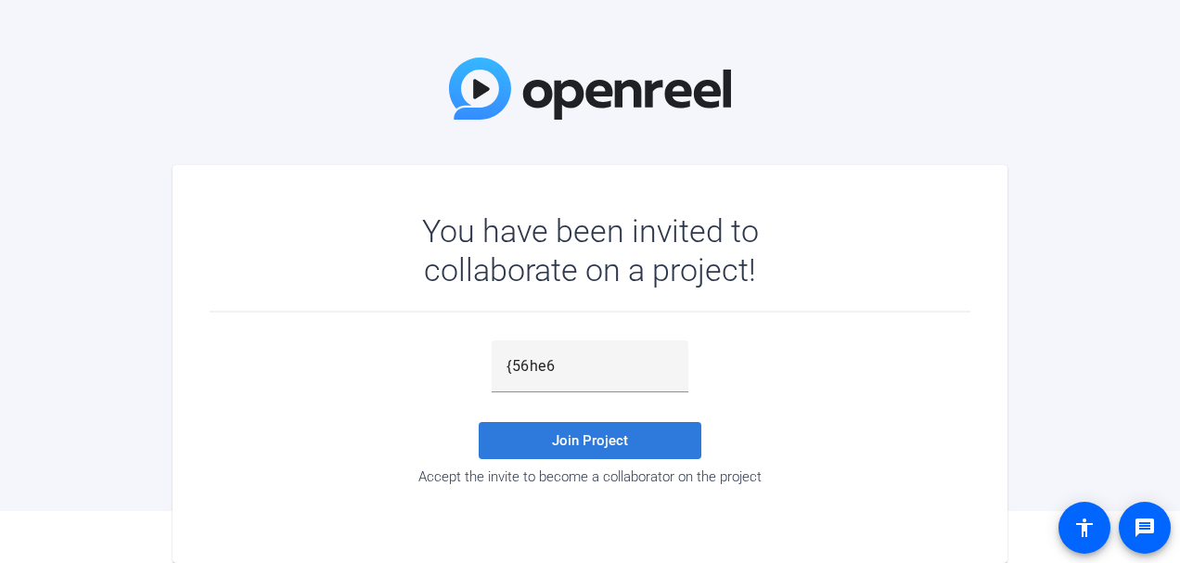
click at [569, 448] on span "Join Project" at bounding box center [590, 440] width 76 height 17
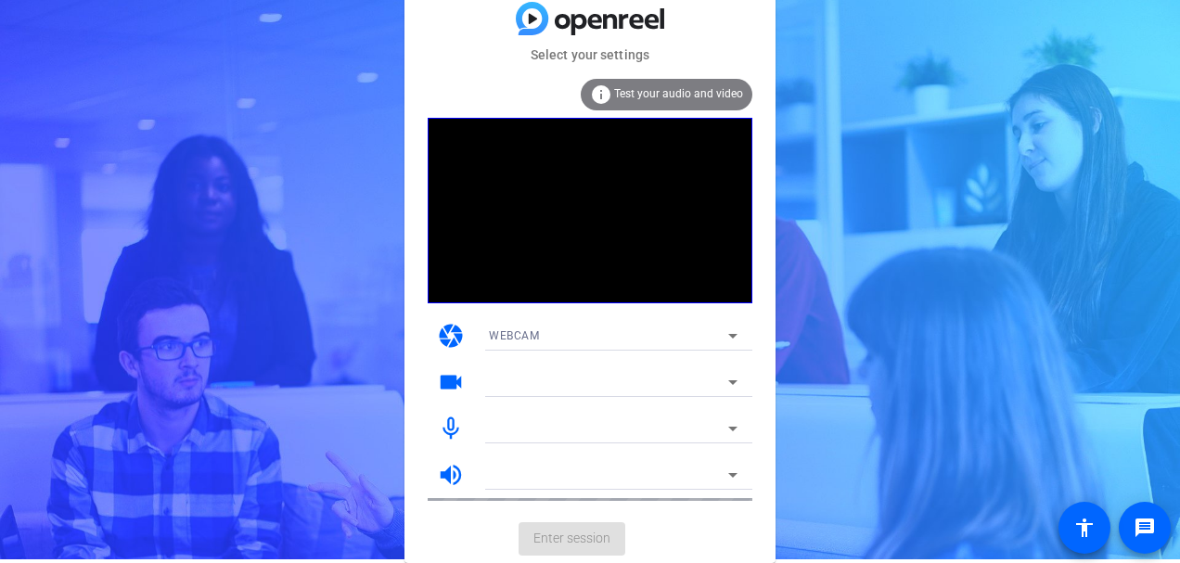
scroll to position [3, 0]
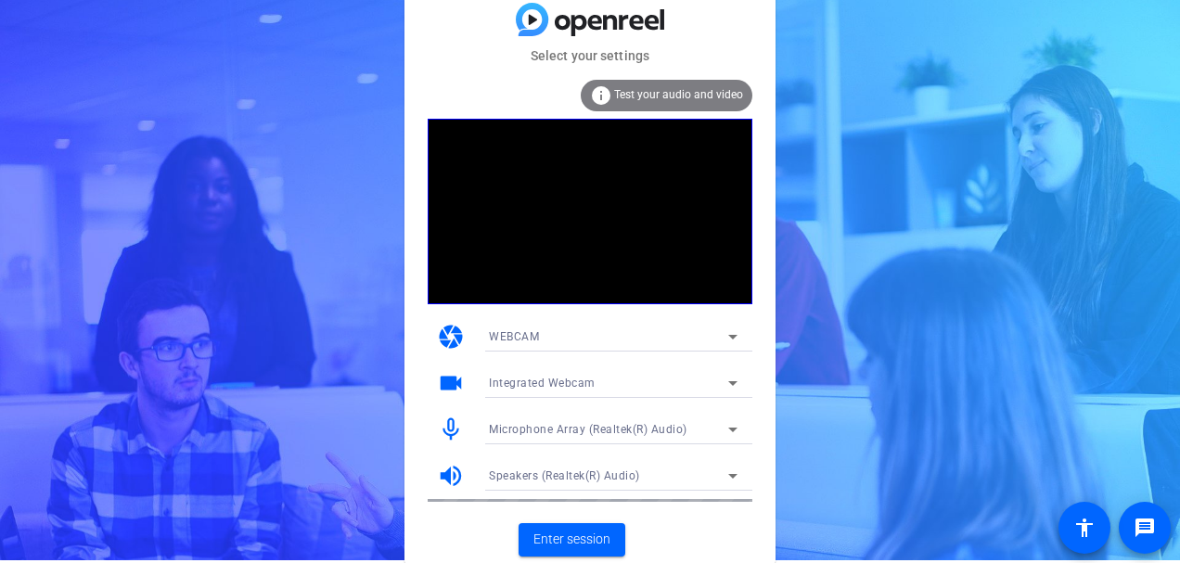
click at [663, 97] on span "Test your audio and video" at bounding box center [678, 94] width 129 height 13
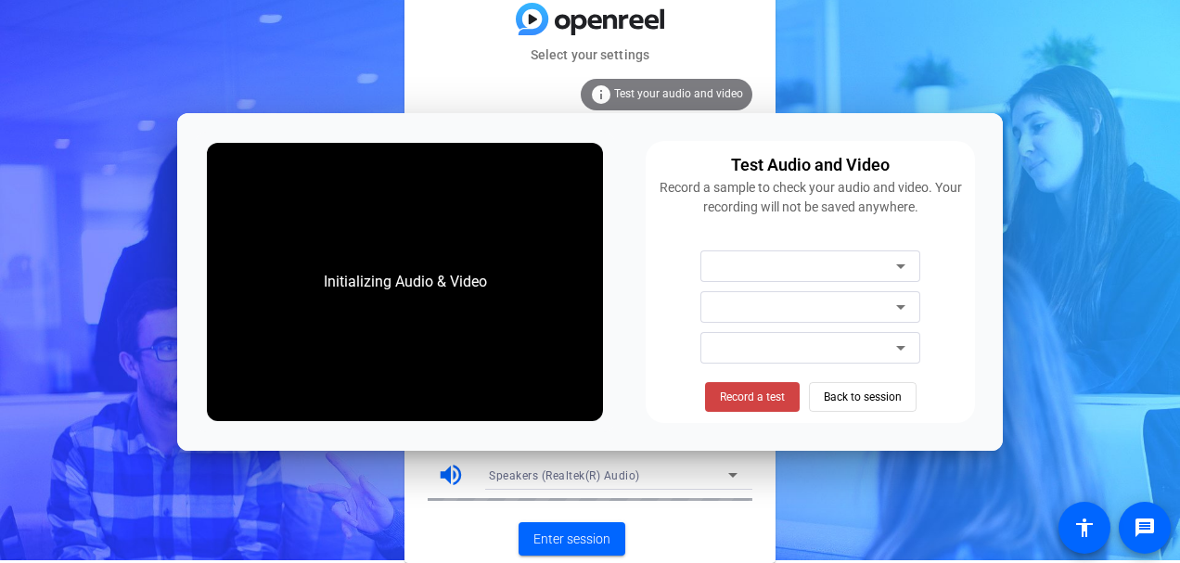
scroll to position [0, 0]
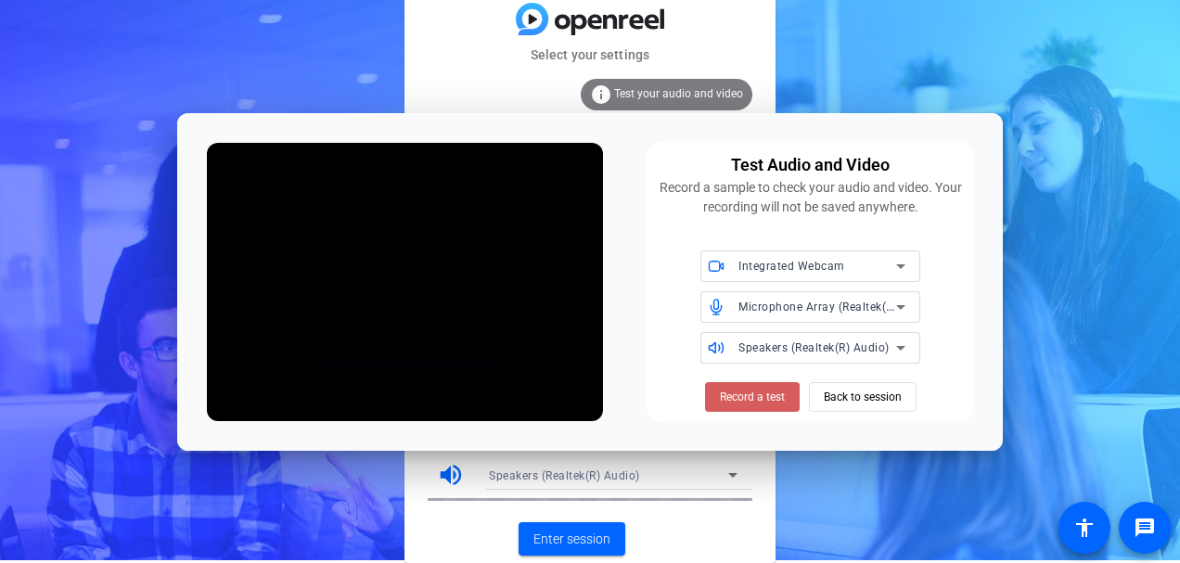
click at [764, 388] on span at bounding box center [752, 397] width 95 height 45
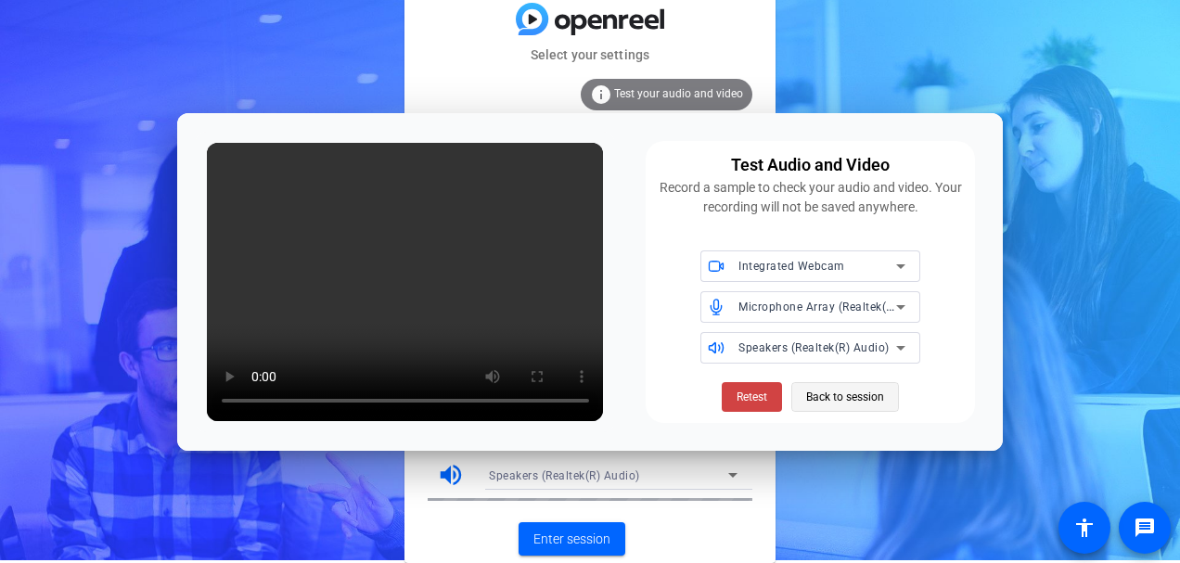
click at [844, 385] on span "Back to session" at bounding box center [845, 397] width 78 height 35
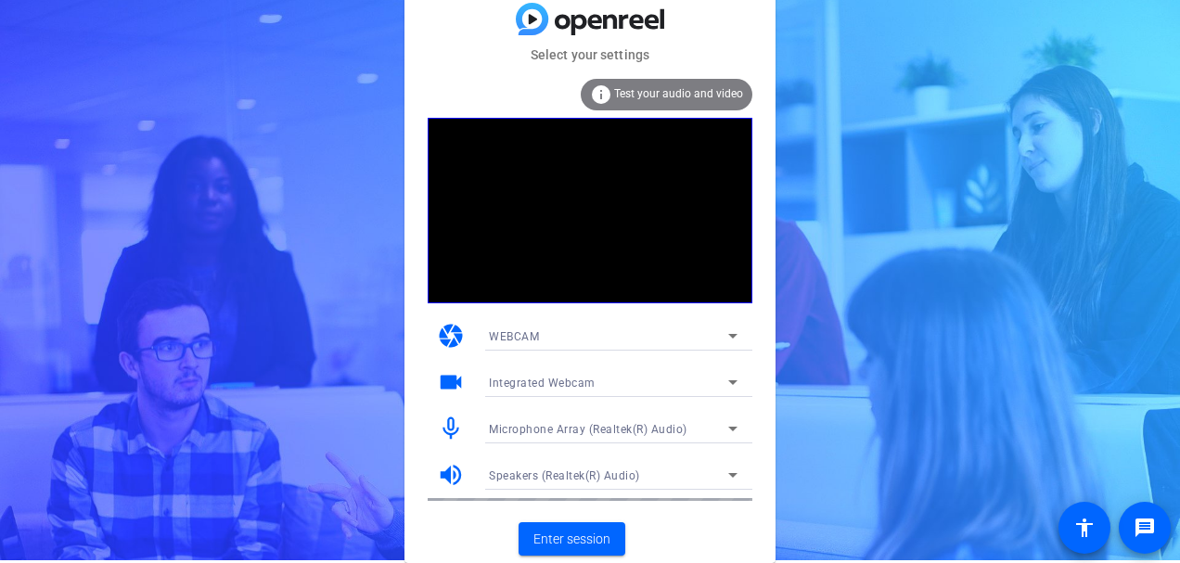
scroll to position [3, 0]
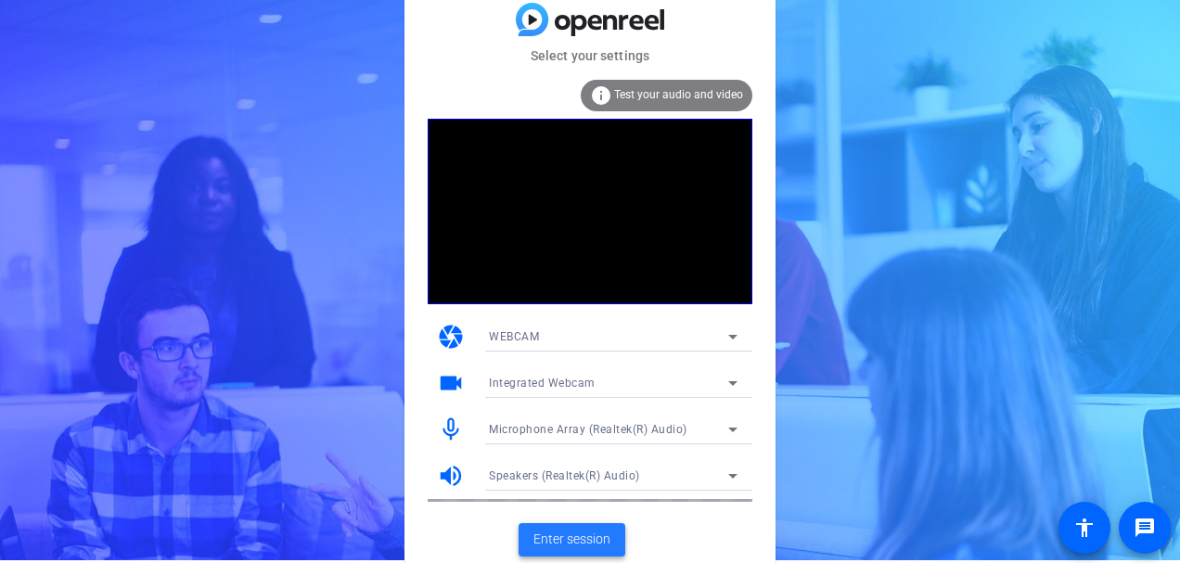
click at [575, 527] on span at bounding box center [572, 540] width 107 height 45
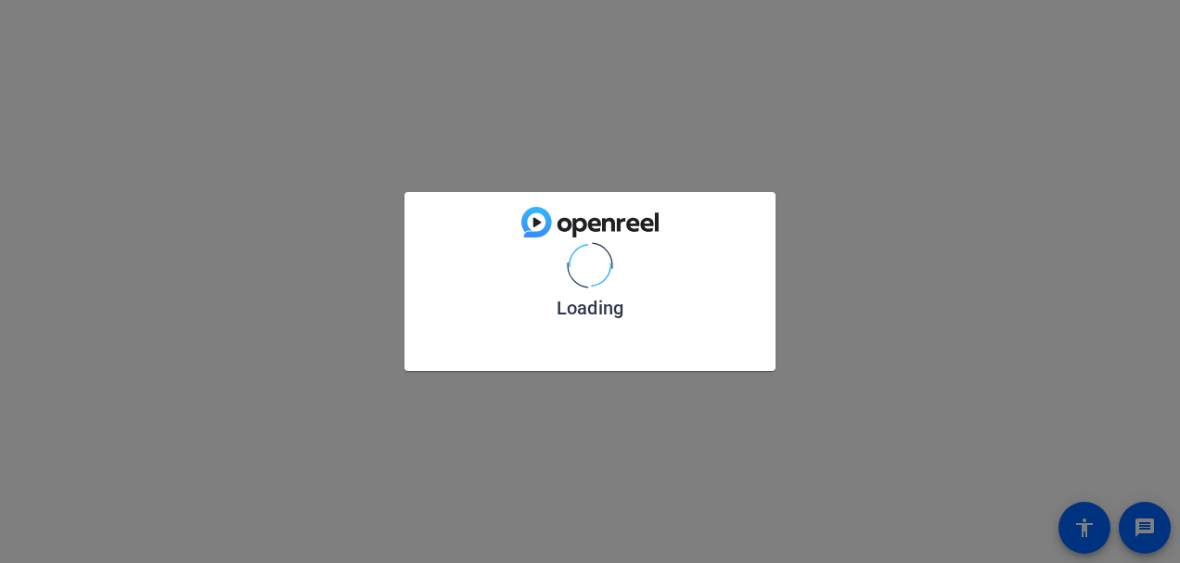
scroll to position [0, 0]
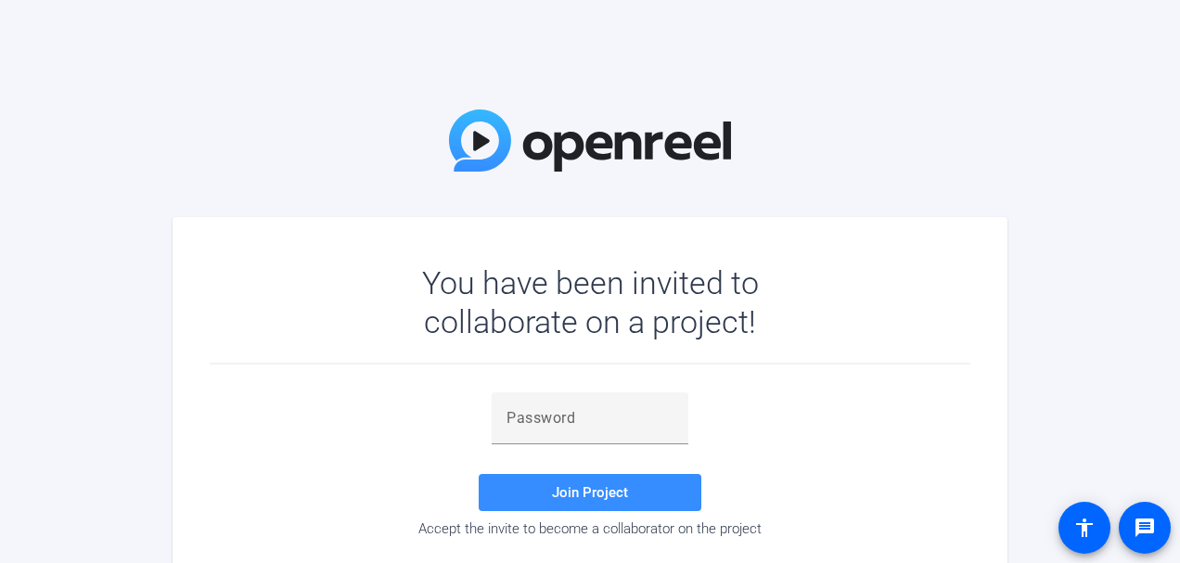
scroll to position [52, 0]
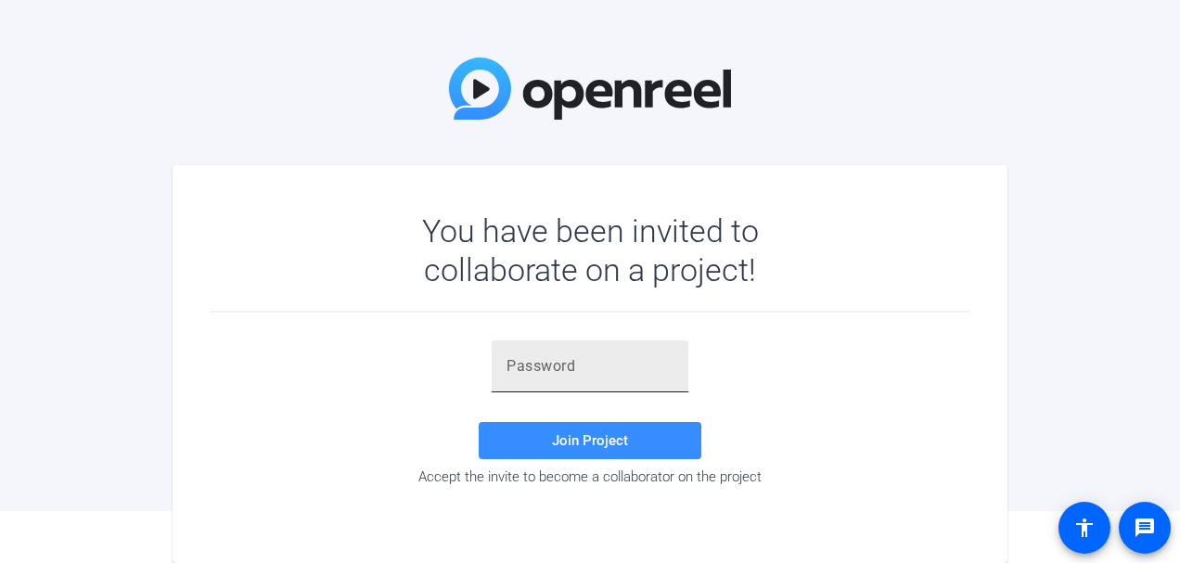
click at [612, 377] on input "text" at bounding box center [590, 366] width 167 height 22
paste input "{56he6"
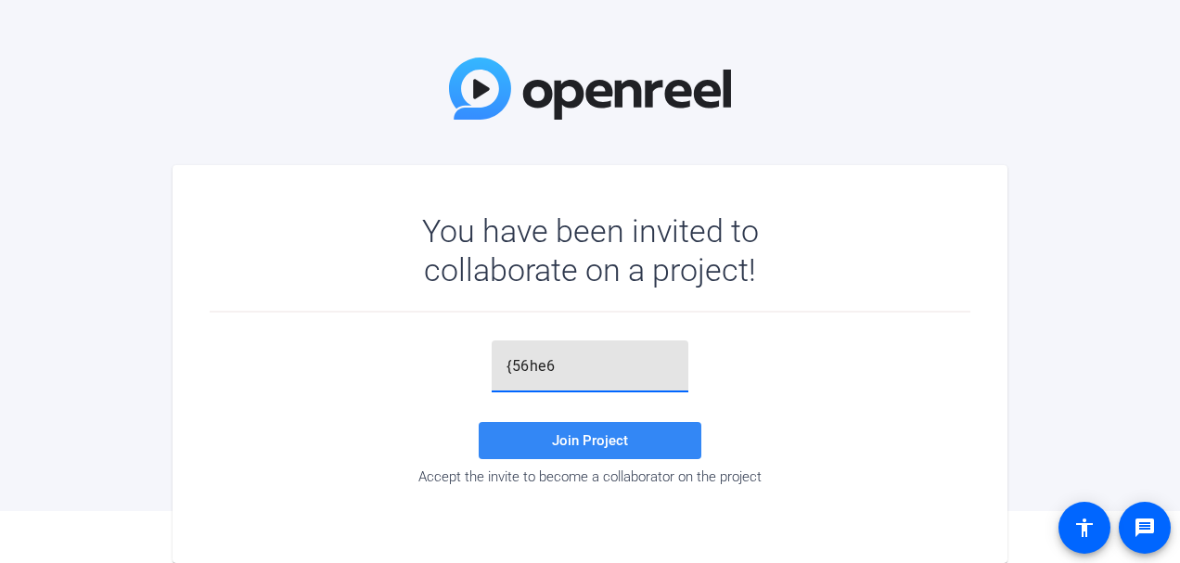
type input "{56he6"
click at [583, 441] on span "Join Project" at bounding box center [590, 440] width 76 height 17
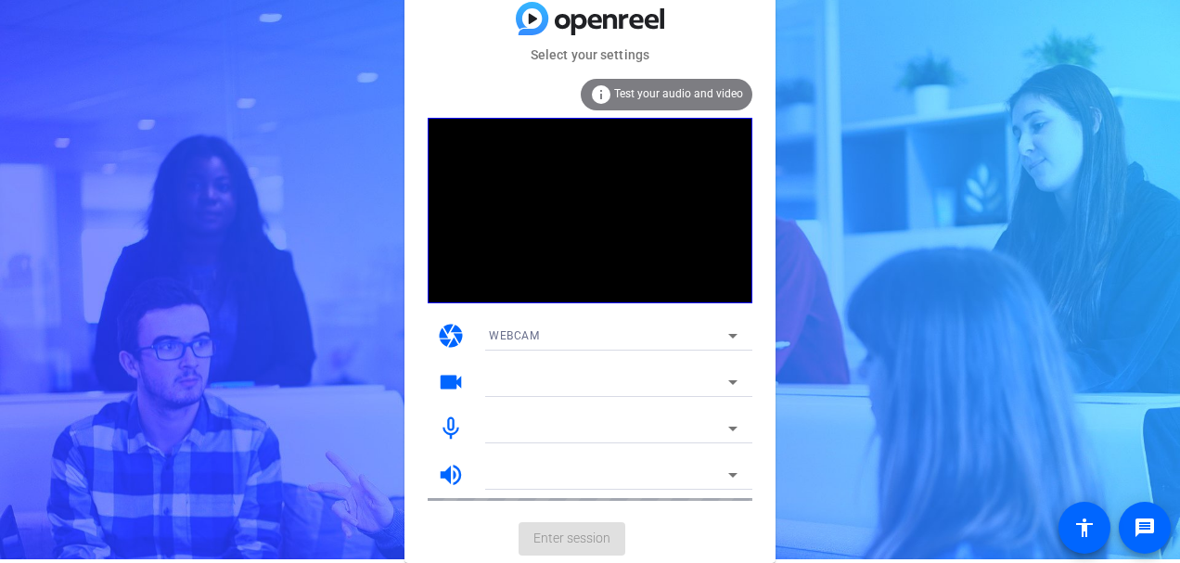
scroll to position [3, 0]
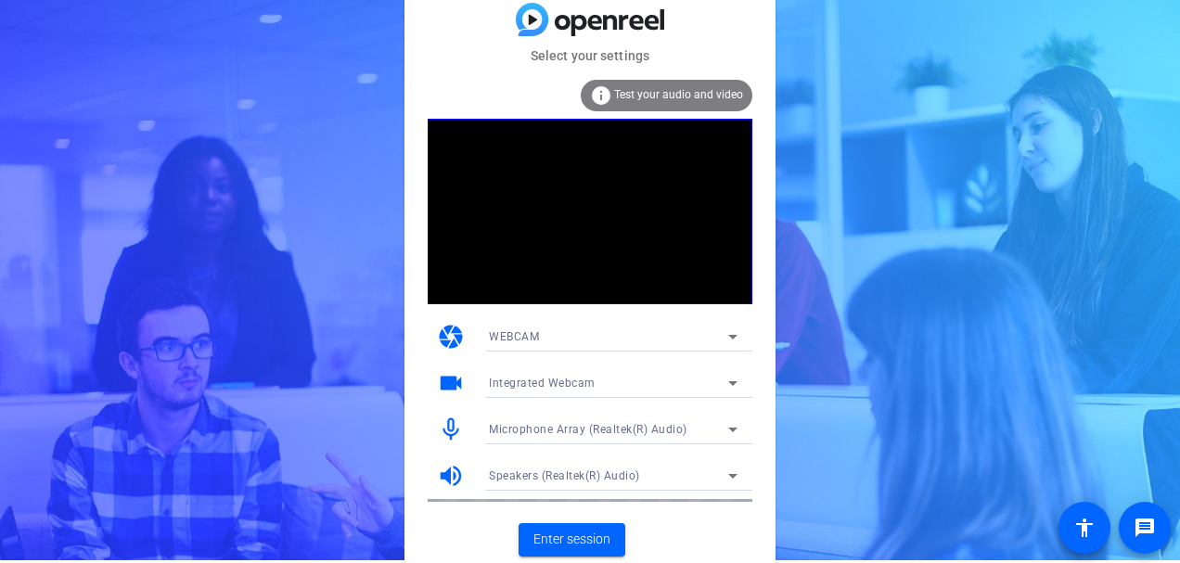
click at [688, 86] on div "info Test your audio and video" at bounding box center [667, 96] width 172 height 32
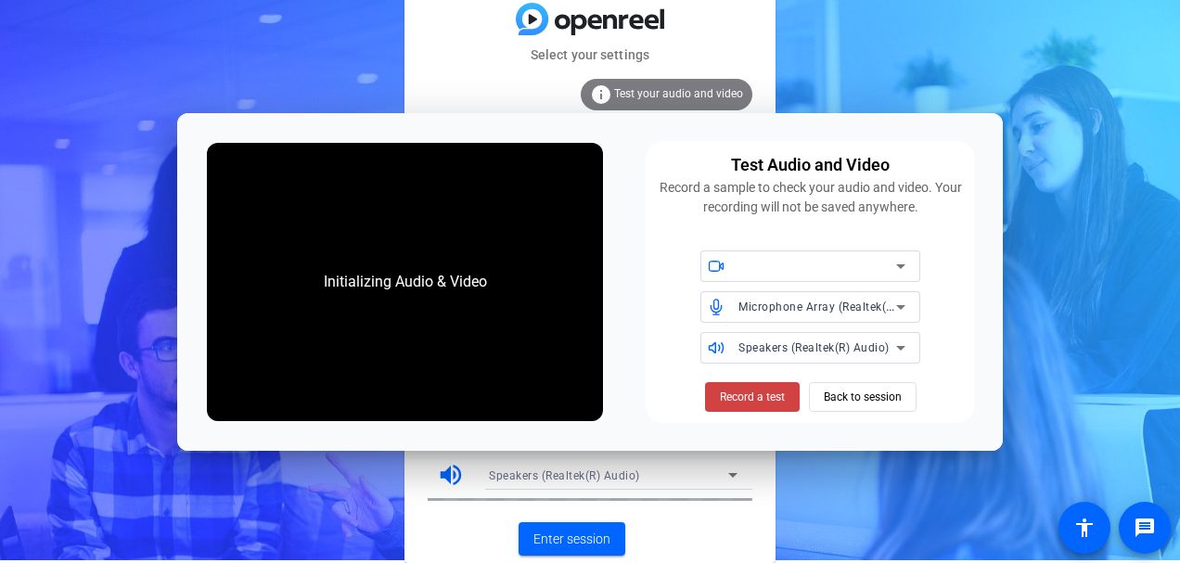
scroll to position [0, 0]
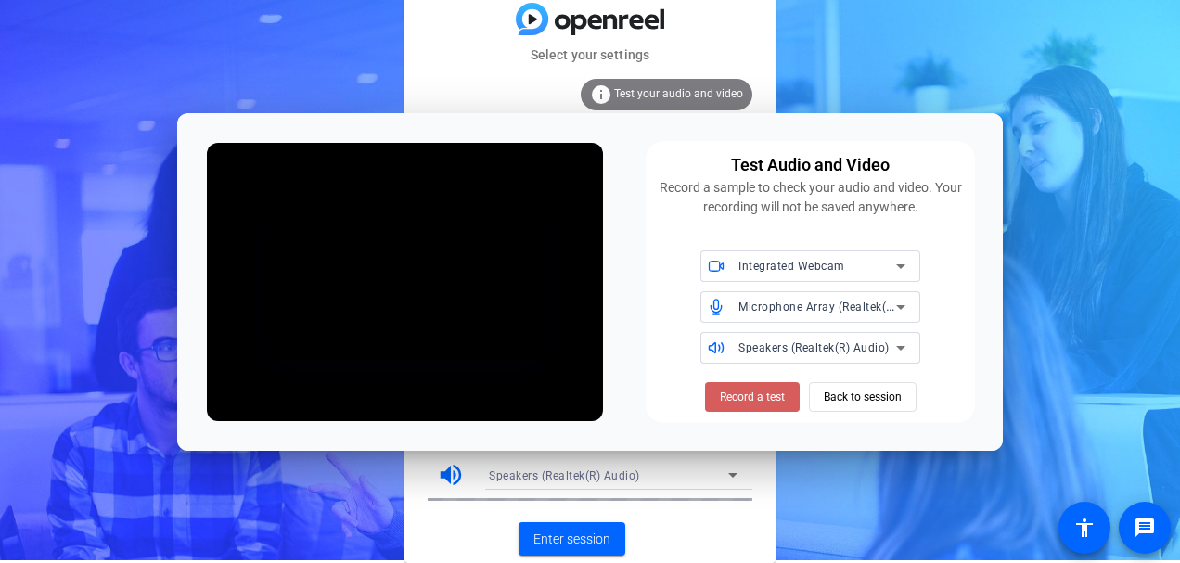
click at [749, 393] on span "Record a test" at bounding box center [752, 397] width 65 height 17
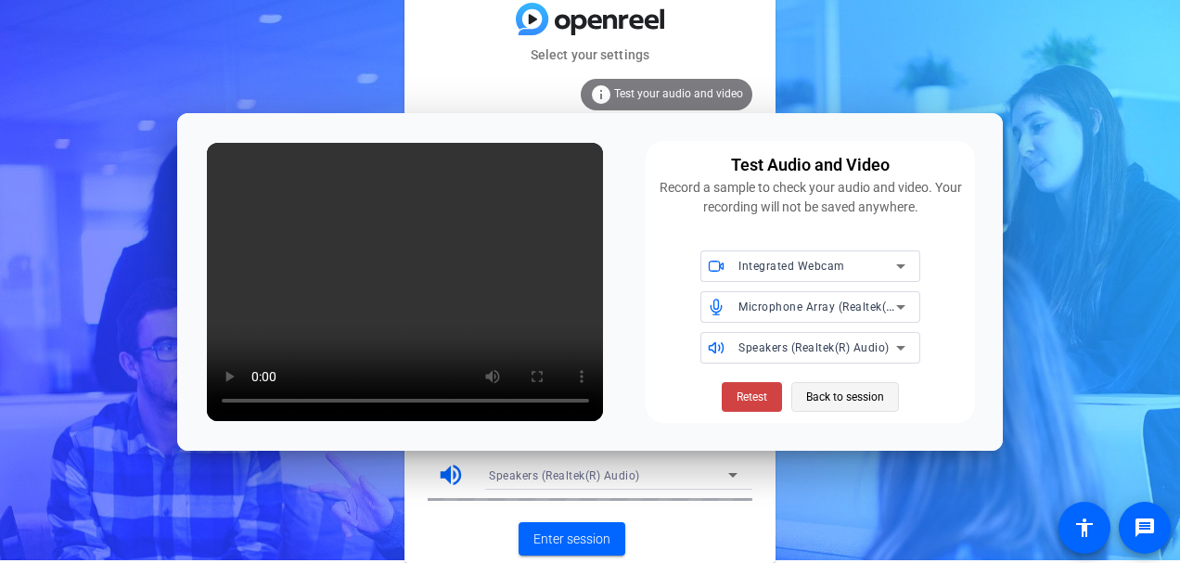
click at [845, 396] on span "Back to session" at bounding box center [845, 397] width 78 height 35
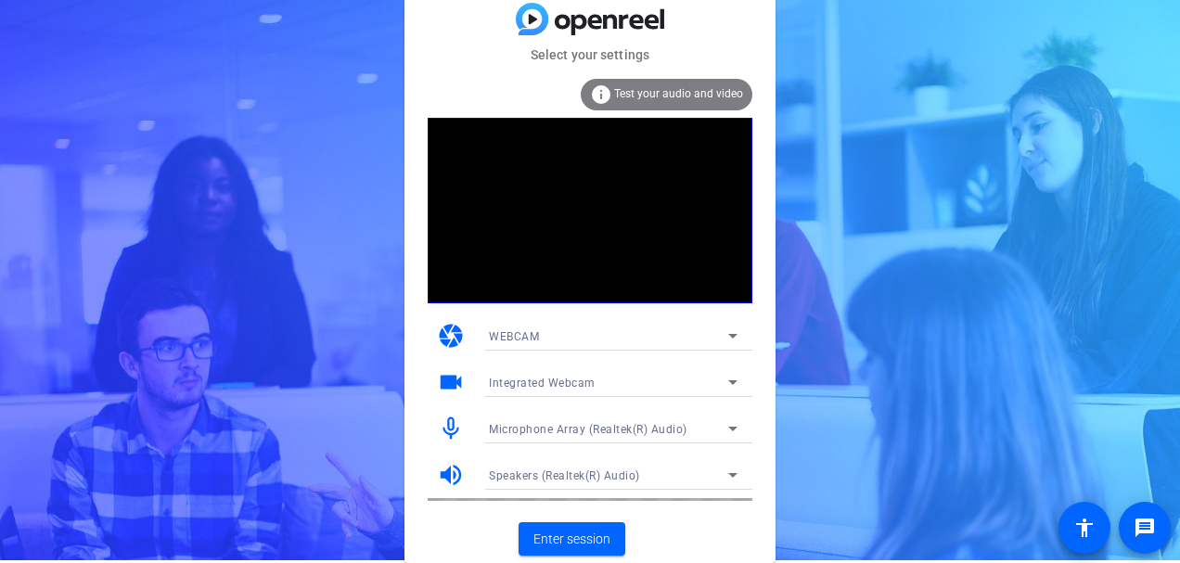
scroll to position [3, 0]
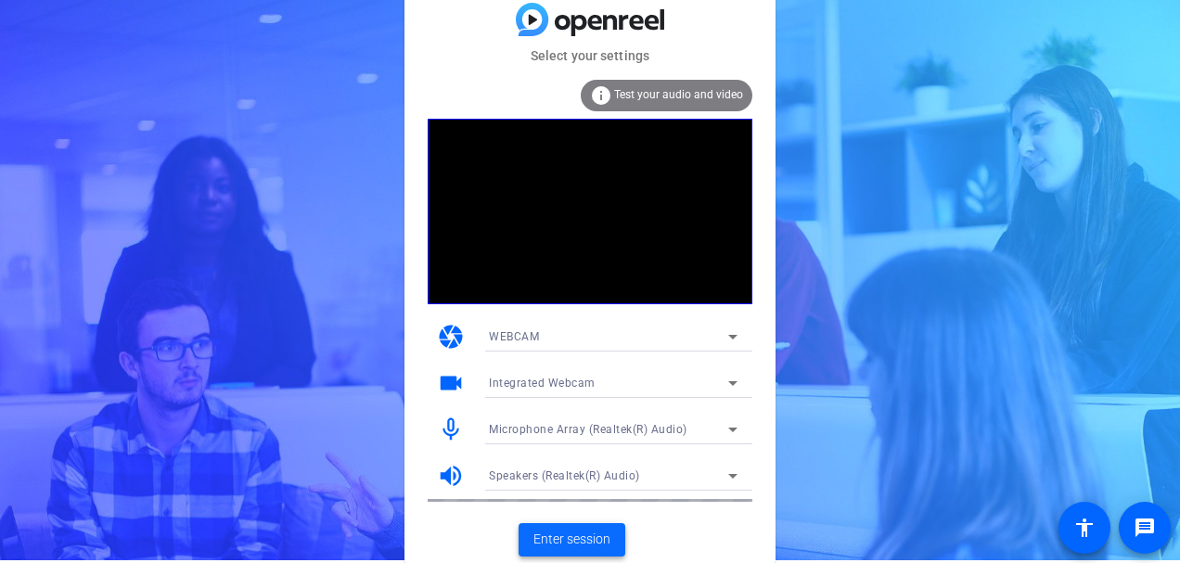
click at [571, 535] on span "Enter session" at bounding box center [572, 539] width 77 height 19
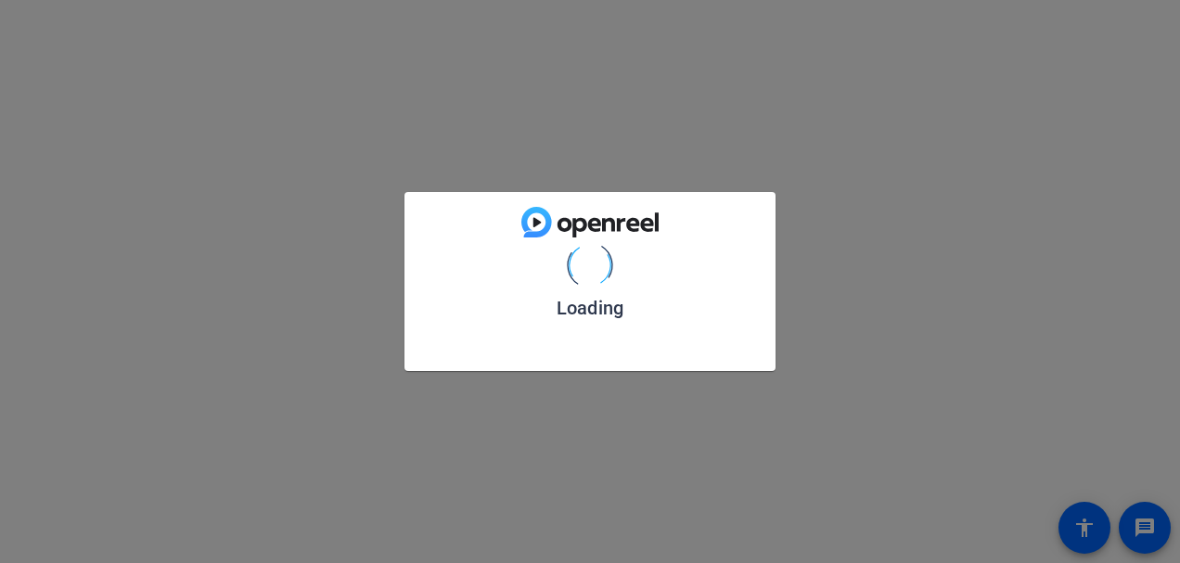
scroll to position [0, 0]
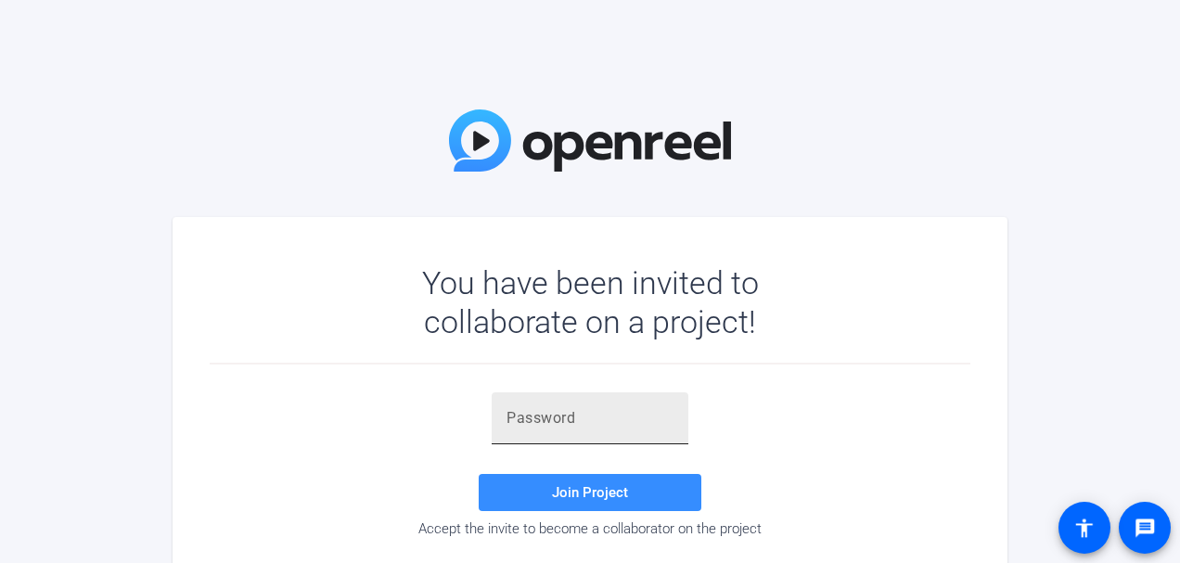
click at [614, 409] on input "text" at bounding box center [590, 418] width 167 height 22
paste input "{56he6"
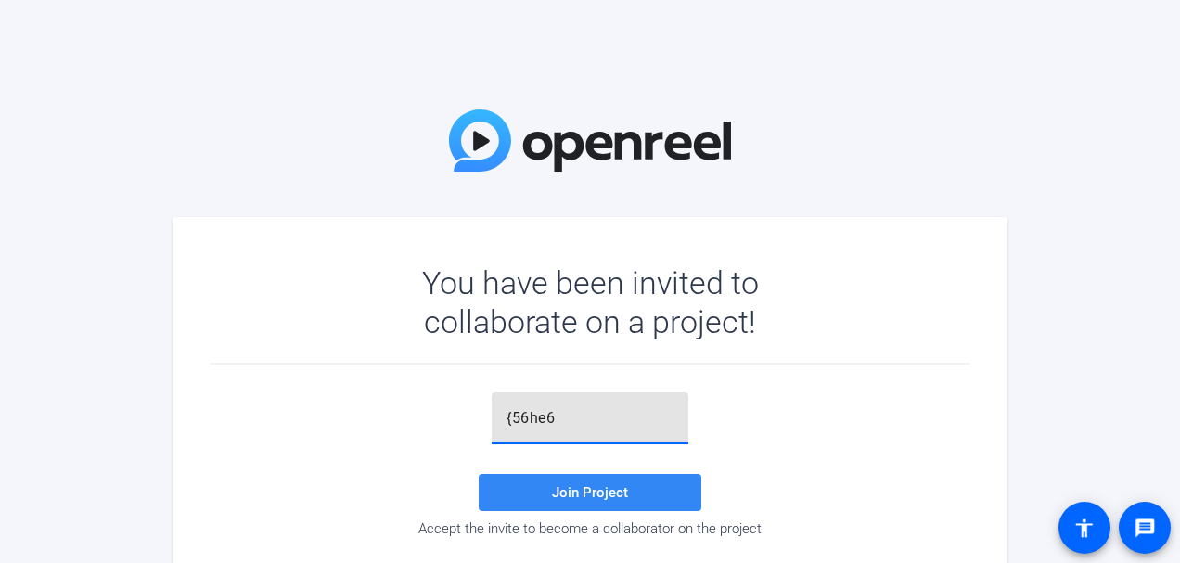
type input "{56he6"
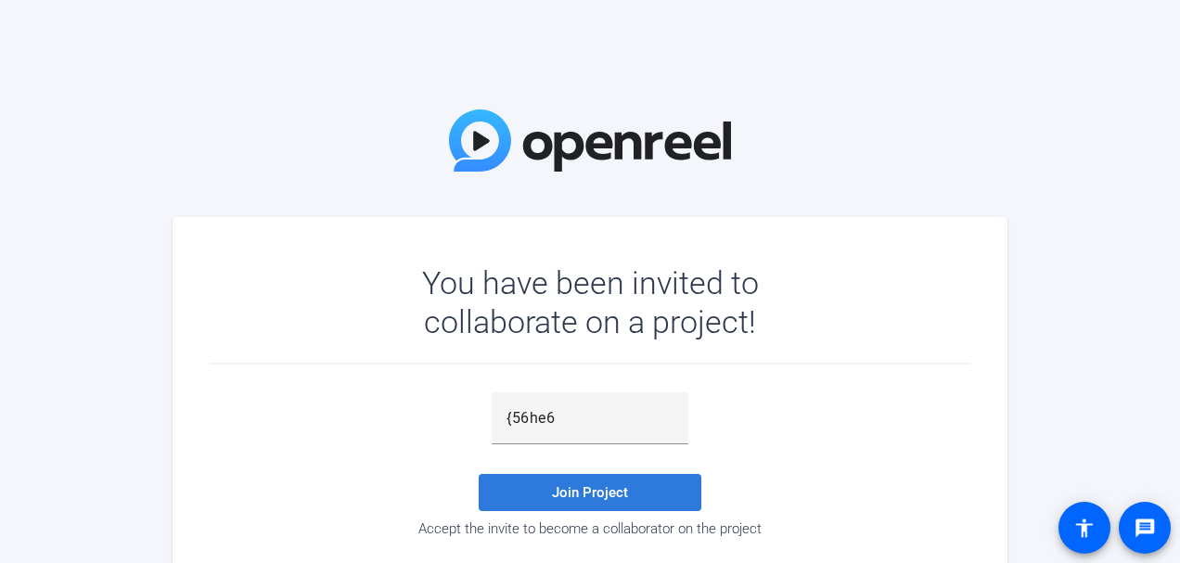
click at [587, 487] on span "Join Project" at bounding box center [590, 492] width 76 height 17
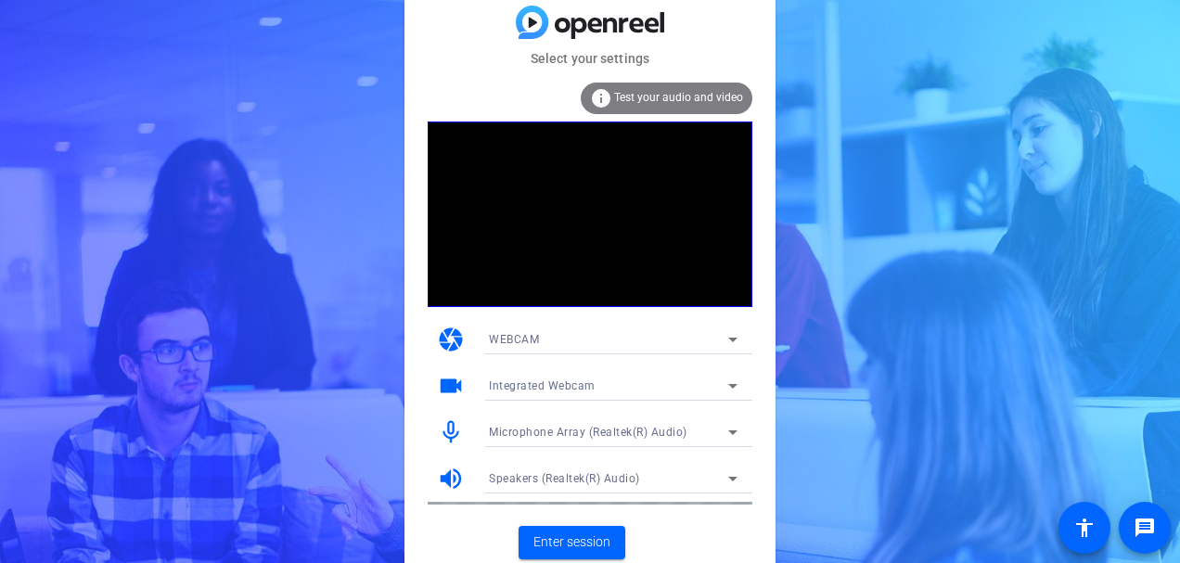
click at [654, 97] on span "Test your audio and video" at bounding box center [678, 97] width 129 height 13
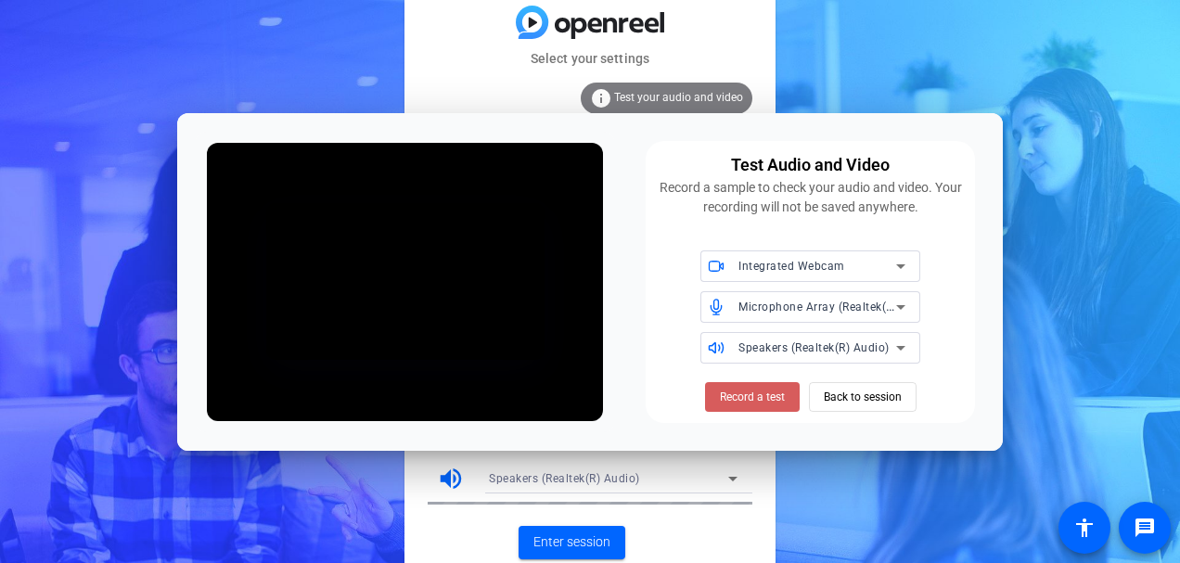
click at [742, 393] on span "Record a test" at bounding box center [752, 397] width 65 height 17
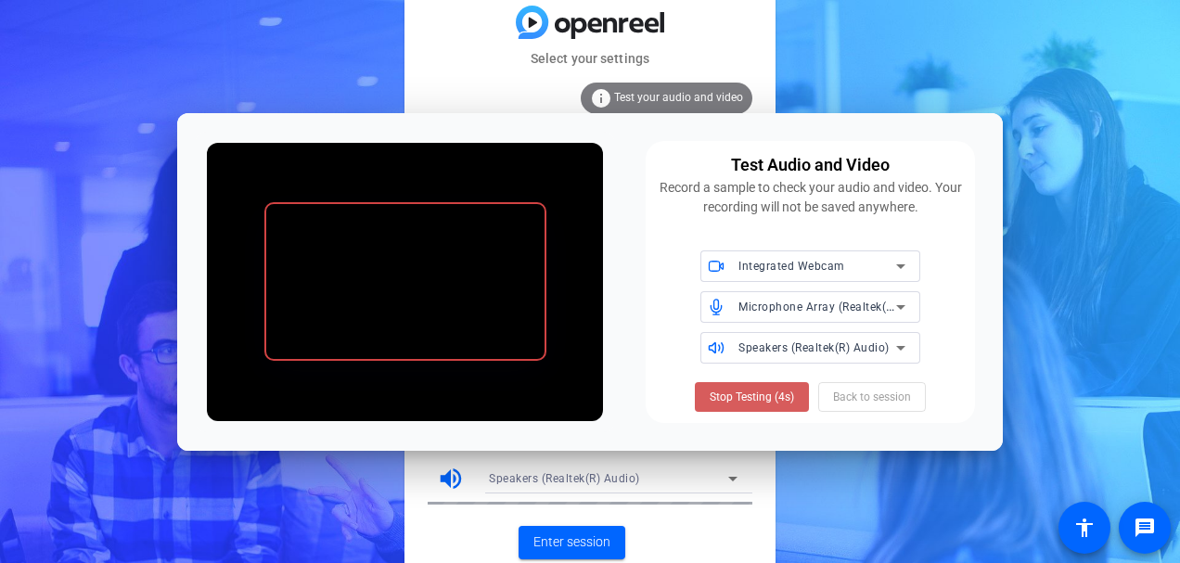
click at [755, 384] on span at bounding box center [752, 397] width 114 height 45
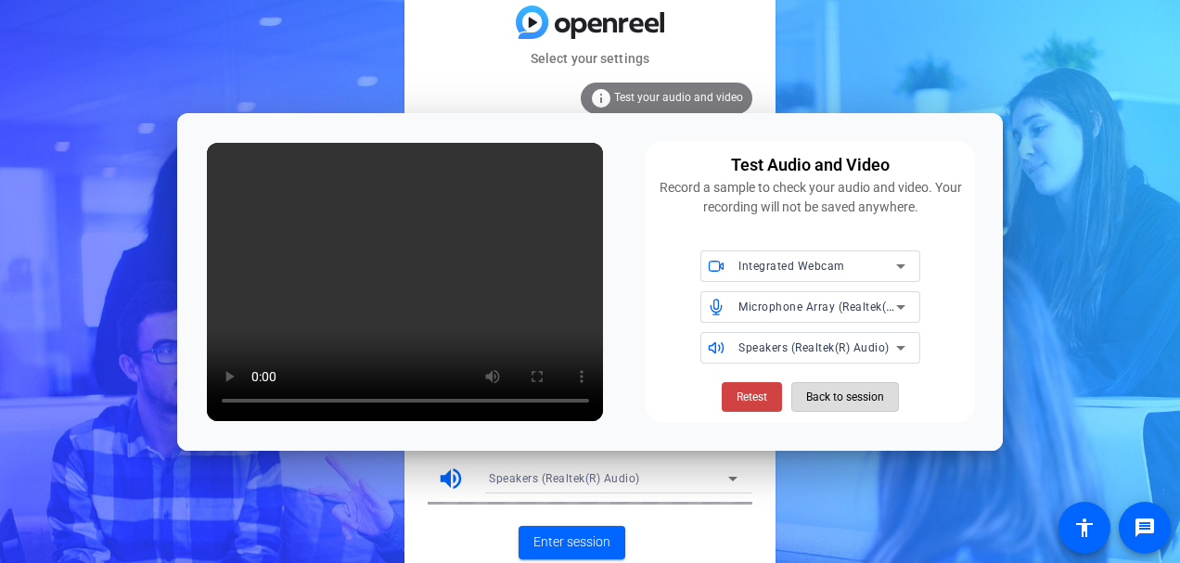
click at [856, 388] on span "Back to session" at bounding box center [845, 397] width 78 height 35
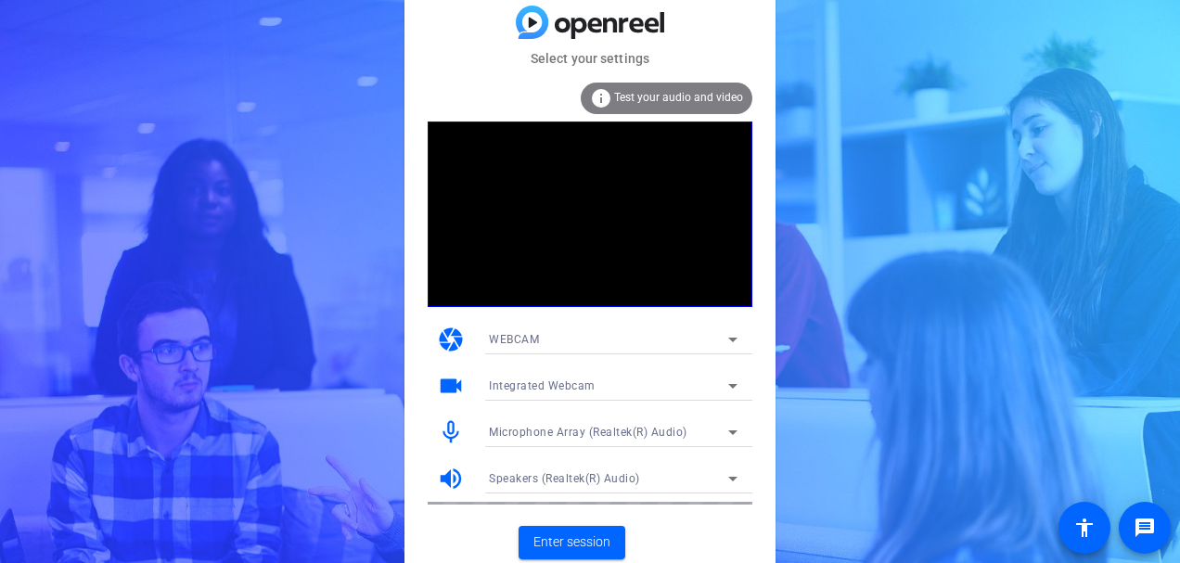
scroll to position [3, 0]
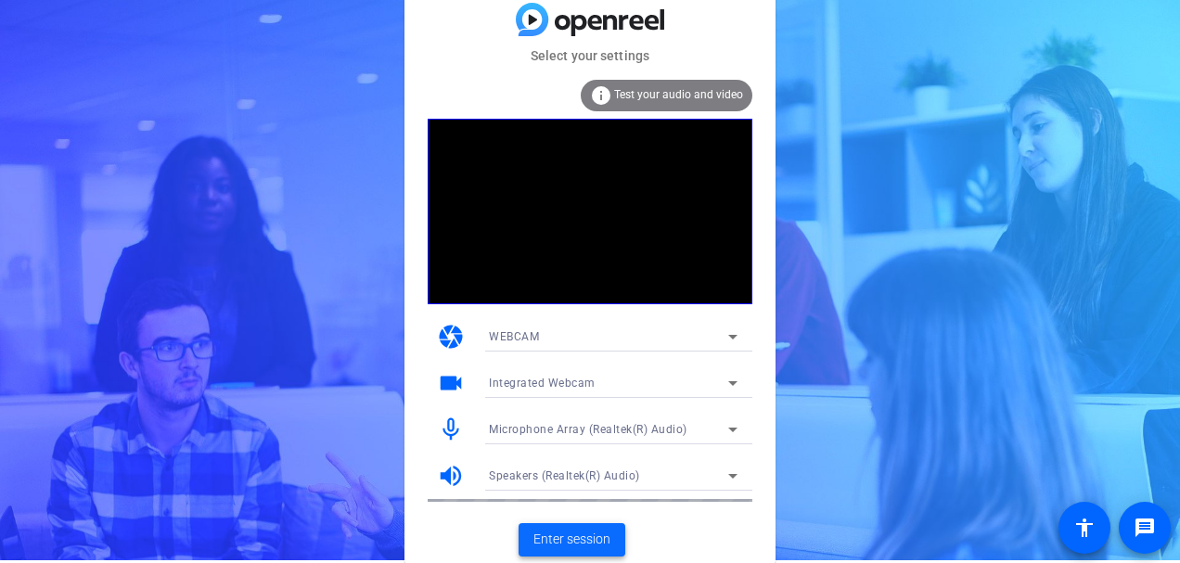
click at [587, 530] on span at bounding box center [572, 540] width 107 height 45
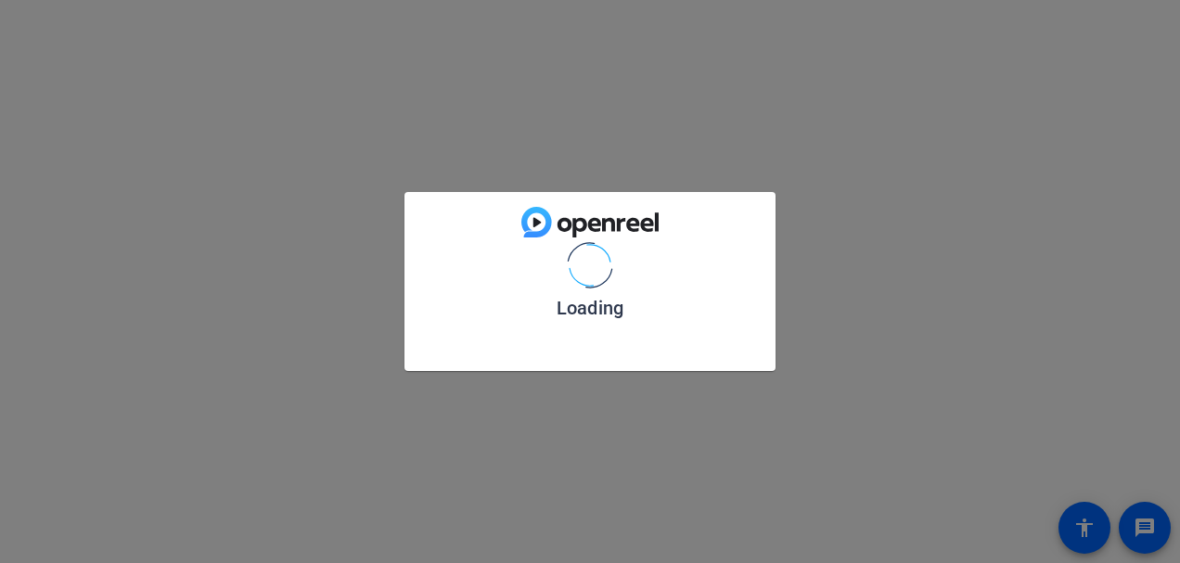
scroll to position [0, 0]
